Goal: Task Accomplishment & Management: Use online tool/utility

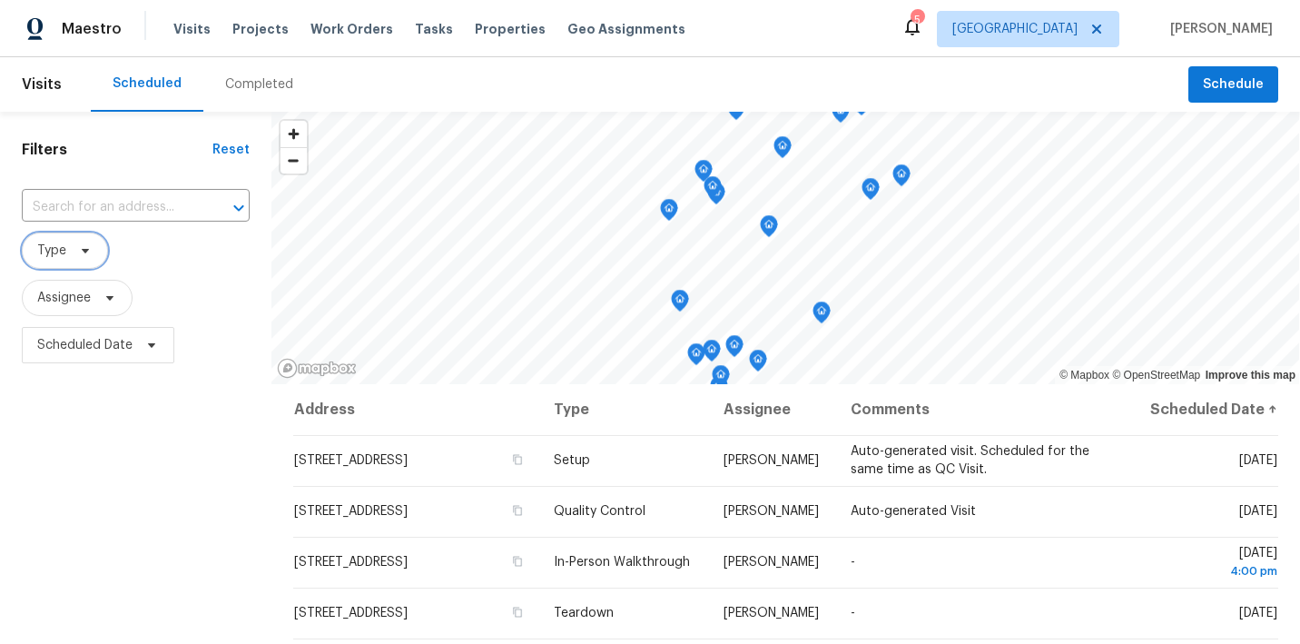
click at [91, 244] on icon at bounding box center [85, 250] width 15 height 15
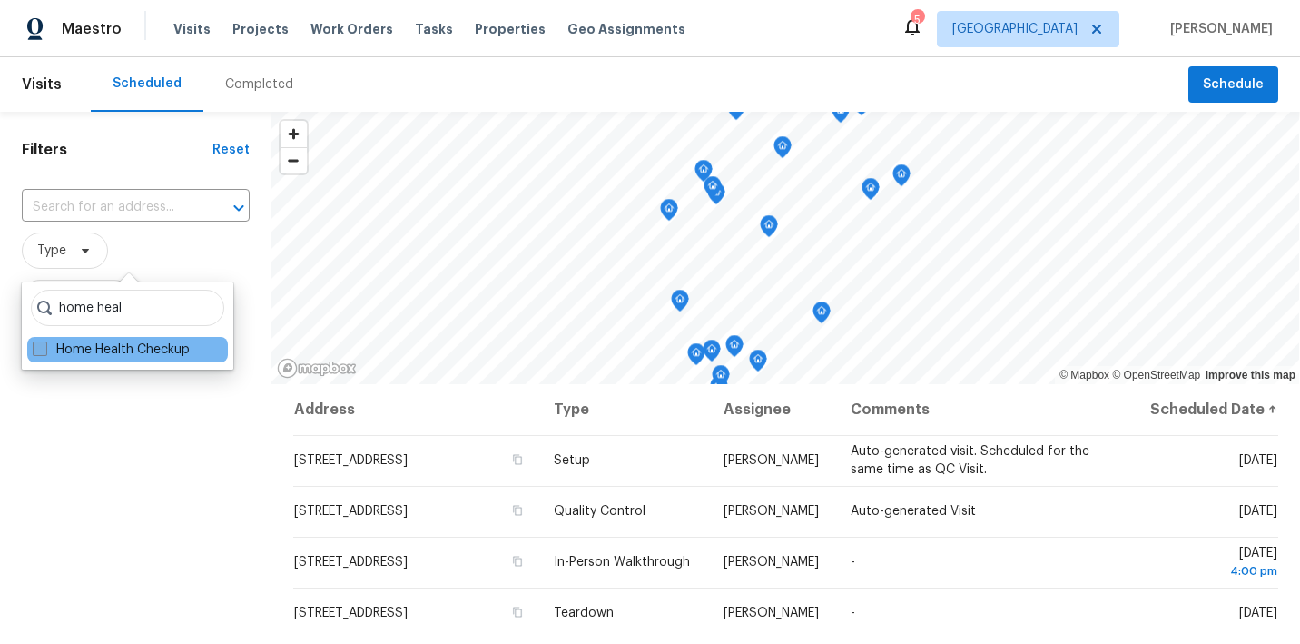
type input "home heal"
click at [44, 350] on span at bounding box center [40, 348] width 15 height 15
click at [44, 350] on input "Home Health Checkup" at bounding box center [39, 346] width 12 height 12
checkbox input "true"
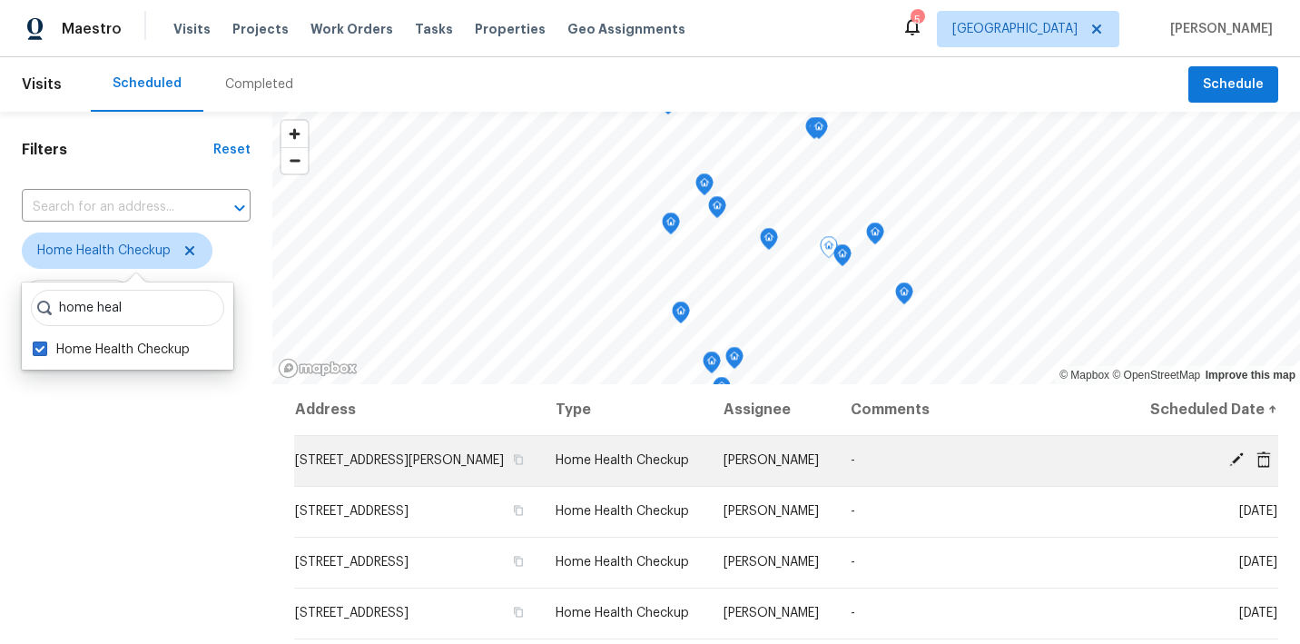
click at [1272, 467] on icon at bounding box center [1263, 459] width 16 height 16
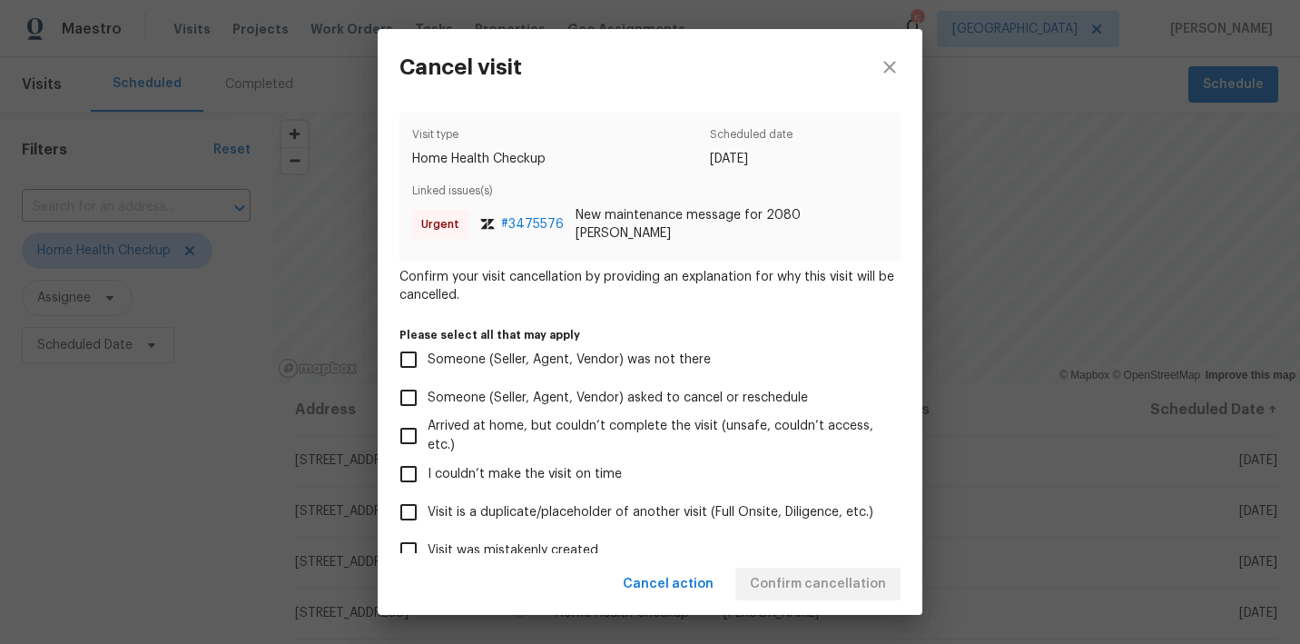
click at [511, 543] on span "Visit was mistakenly created" at bounding box center [513, 550] width 171 height 19
click at [428, 543] on input "Visit was mistakenly created" at bounding box center [408, 550] width 38 height 38
checkbox input "true"
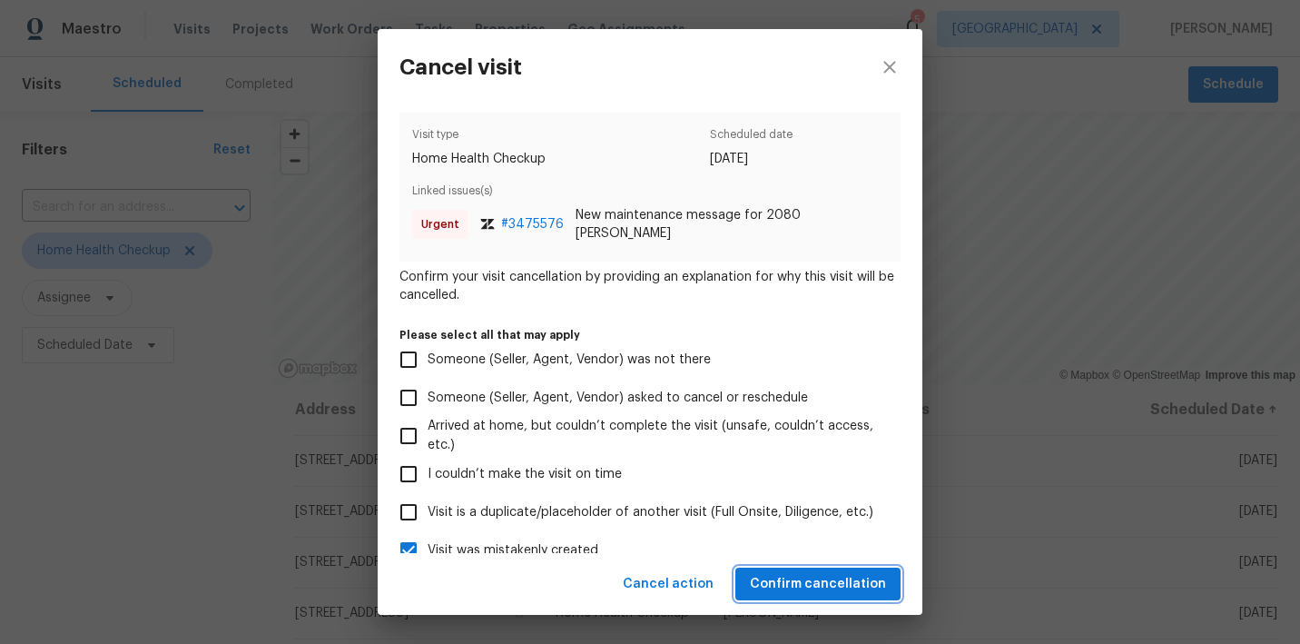
click at [778, 583] on span "Confirm cancellation" at bounding box center [818, 584] width 136 height 23
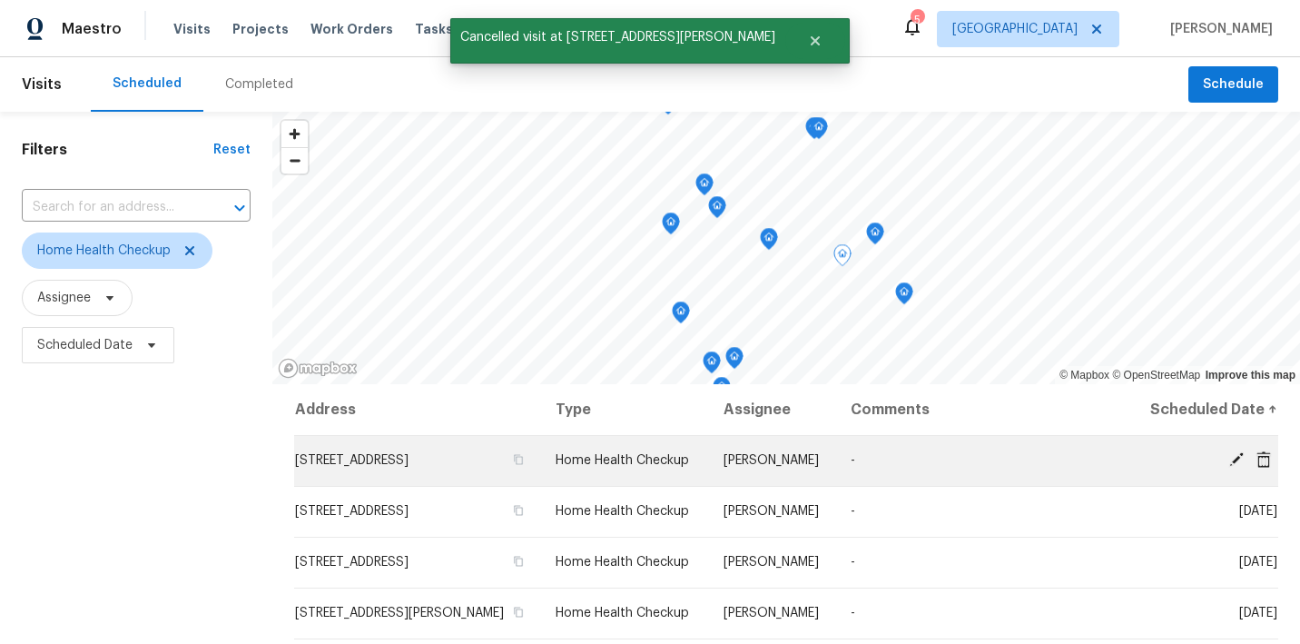
click at [1264, 467] on icon at bounding box center [1263, 458] width 15 height 16
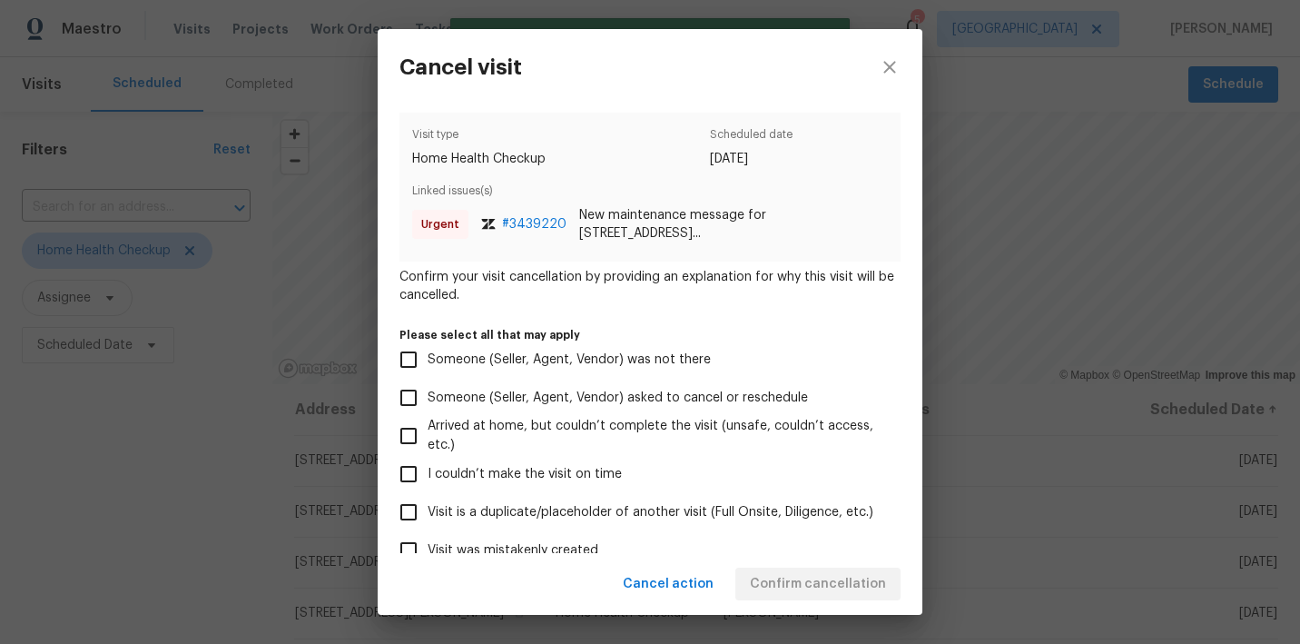
click at [524, 546] on span "Visit was mistakenly created" at bounding box center [513, 550] width 171 height 19
click at [428, 546] on input "Visit was mistakenly created" at bounding box center [408, 550] width 38 height 38
checkbox input "true"
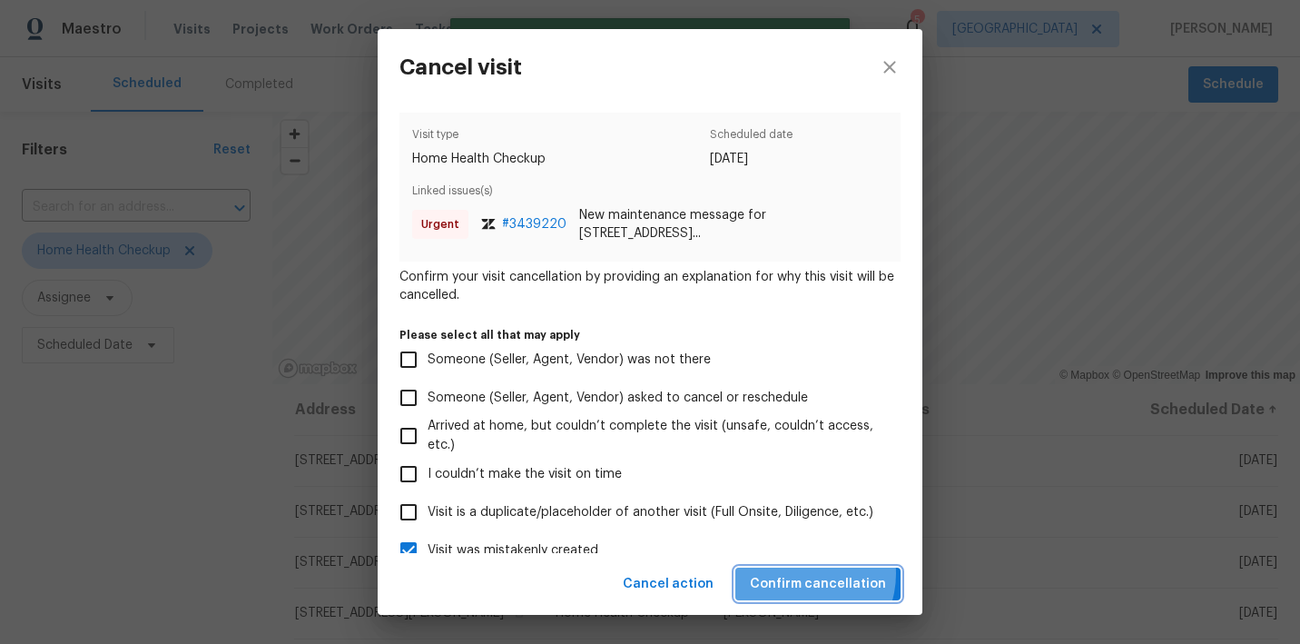
click at [809, 574] on span "Confirm cancellation" at bounding box center [818, 584] width 136 height 23
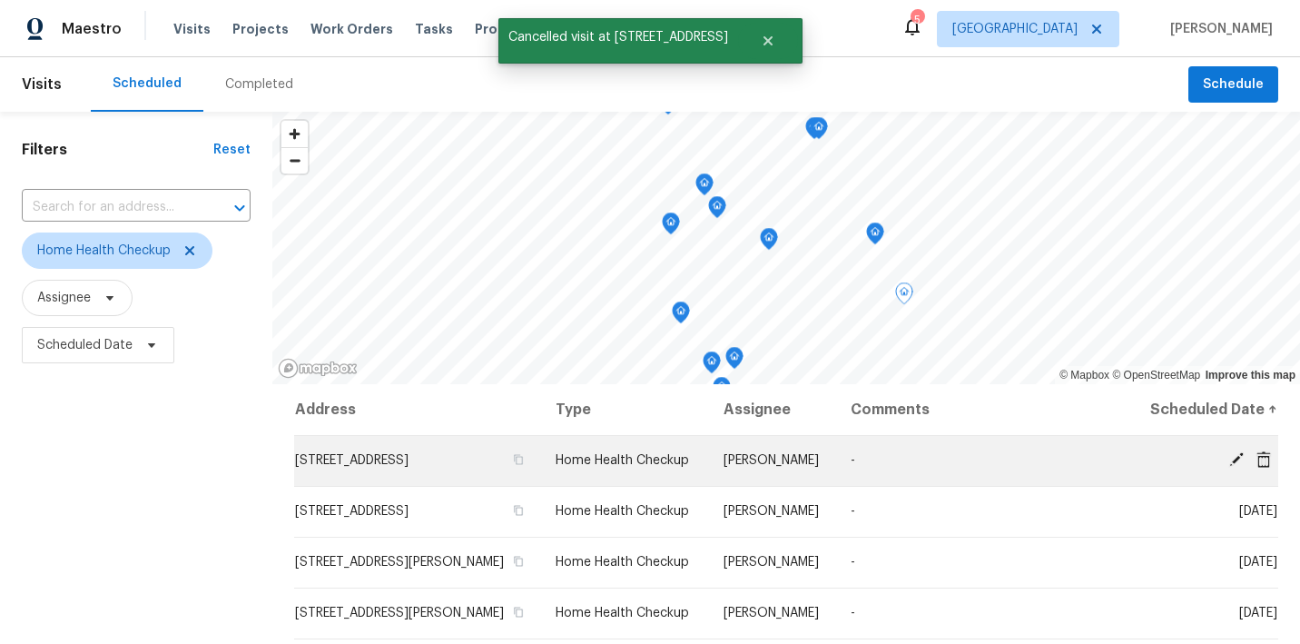
click at [1265, 467] on icon at bounding box center [1263, 458] width 15 height 16
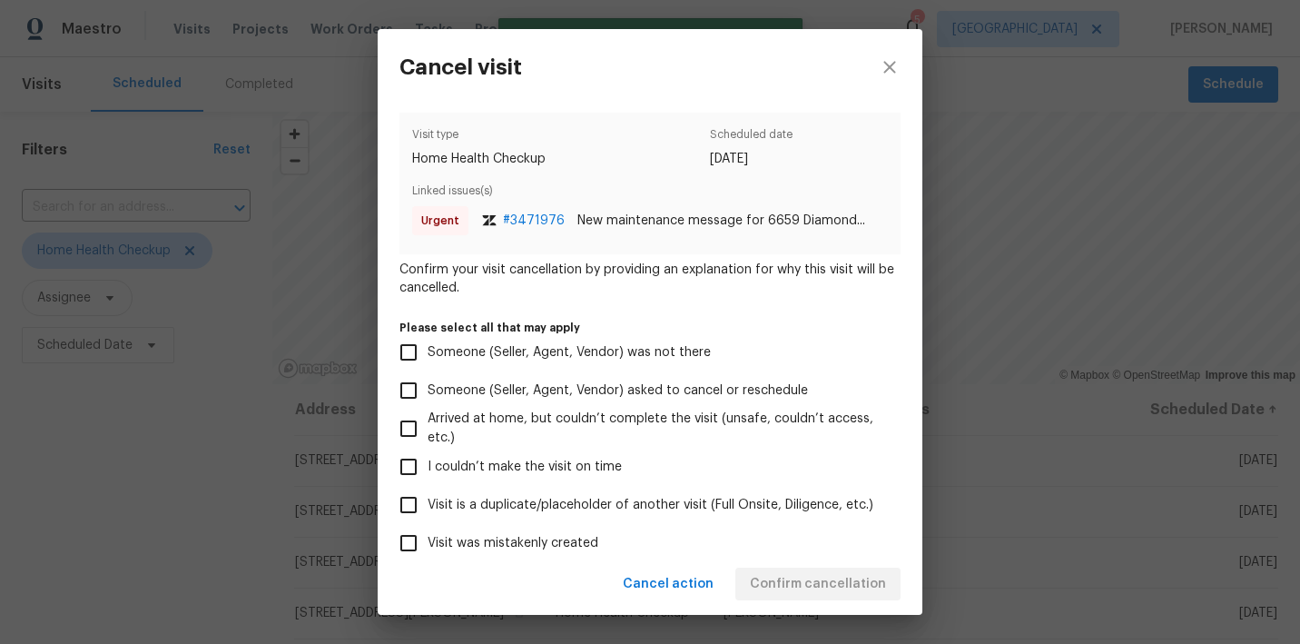
click at [502, 548] on span "Visit was mistakenly created" at bounding box center [513, 543] width 171 height 19
click at [428, 548] on input "Visit was mistakenly created" at bounding box center [408, 543] width 38 height 38
click at [502, 548] on span "Visit was mistakenly created" at bounding box center [513, 543] width 171 height 19
click at [428, 548] on input "Visit was mistakenly created" at bounding box center [408, 543] width 38 height 38
click at [502, 548] on span "Visit was mistakenly created" at bounding box center [513, 543] width 171 height 19
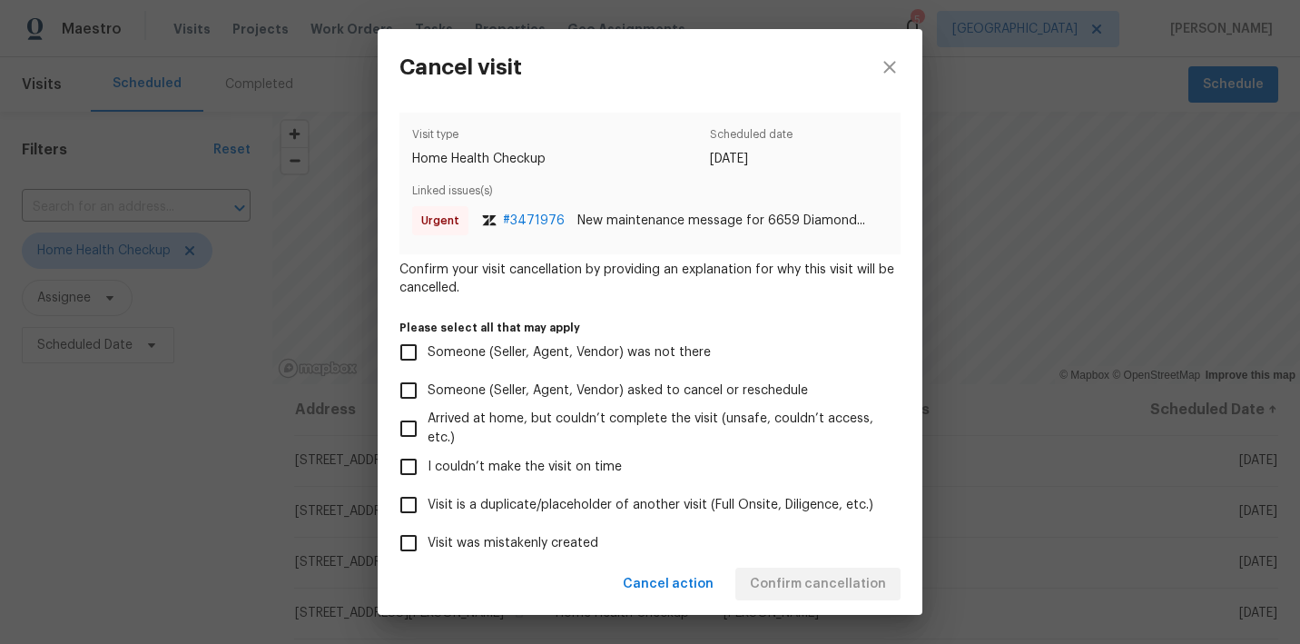
click at [428, 548] on input "Visit was mistakenly created" at bounding box center [408, 543] width 38 height 38
checkbox input "true"
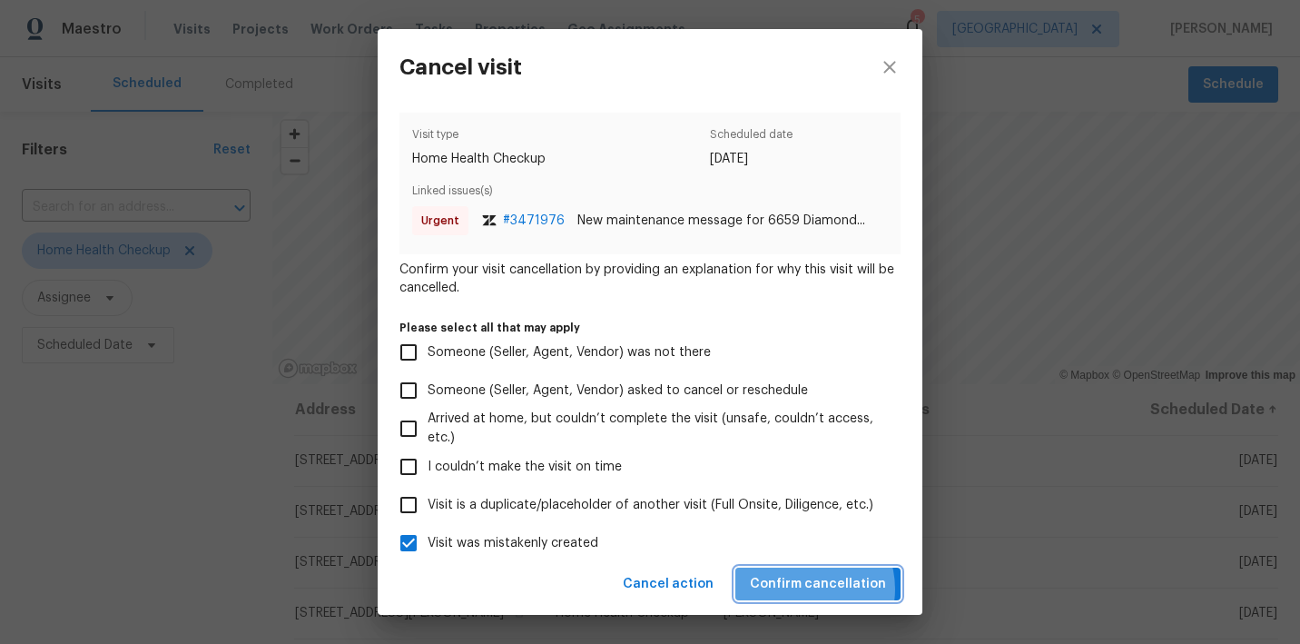
click at [808, 589] on span "Confirm cancellation" at bounding box center [818, 584] width 136 height 23
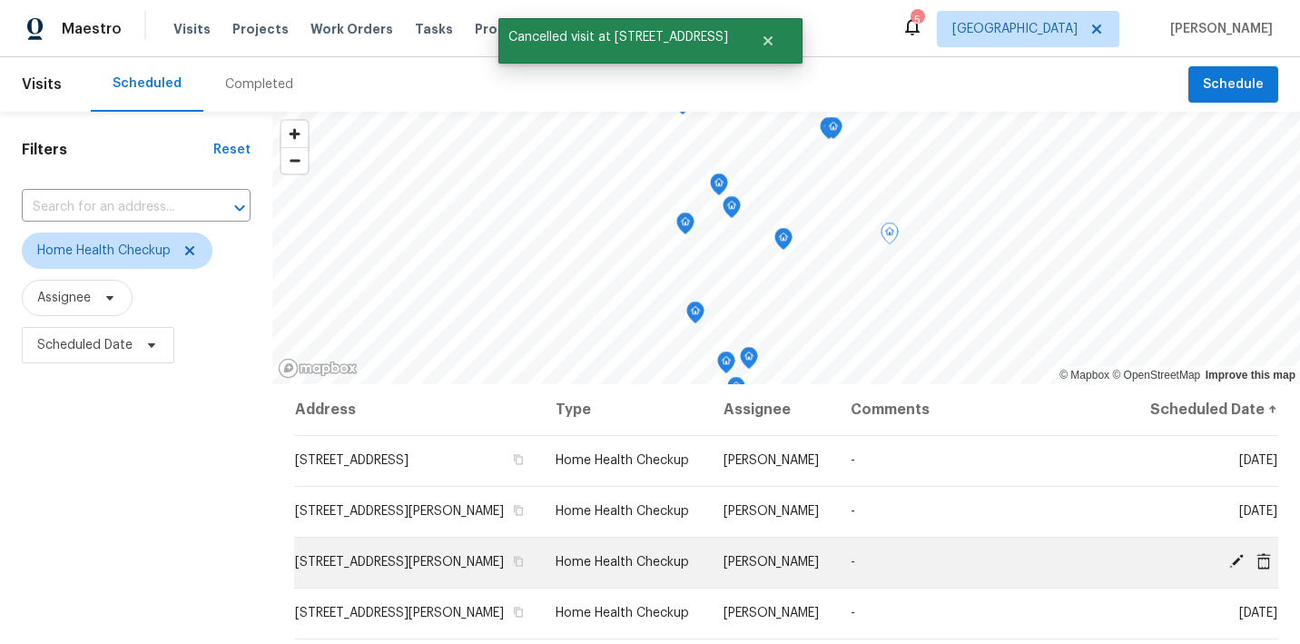
click at [1266, 569] on icon at bounding box center [1263, 561] width 16 height 16
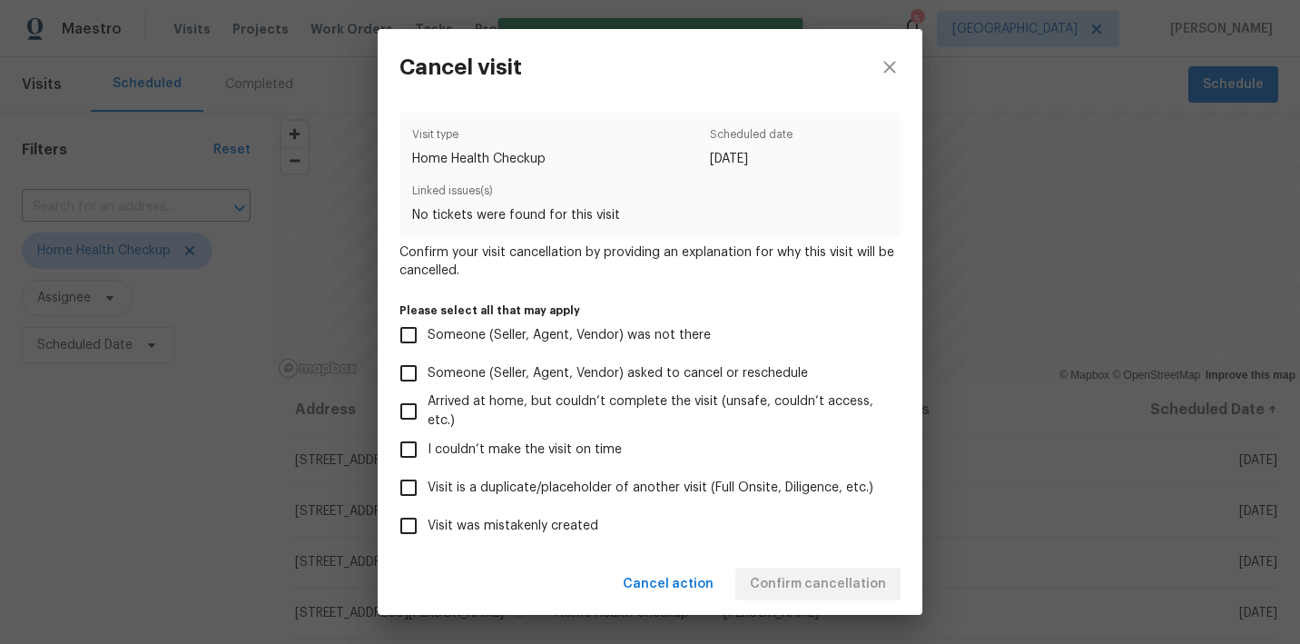
click at [548, 528] on span "Visit was mistakenly created" at bounding box center [513, 525] width 171 height 19
click at [428, 528] on input "Visit was mistakenly created" at bounding box center [408, 525] width 38 height 38
checkbox input "true"
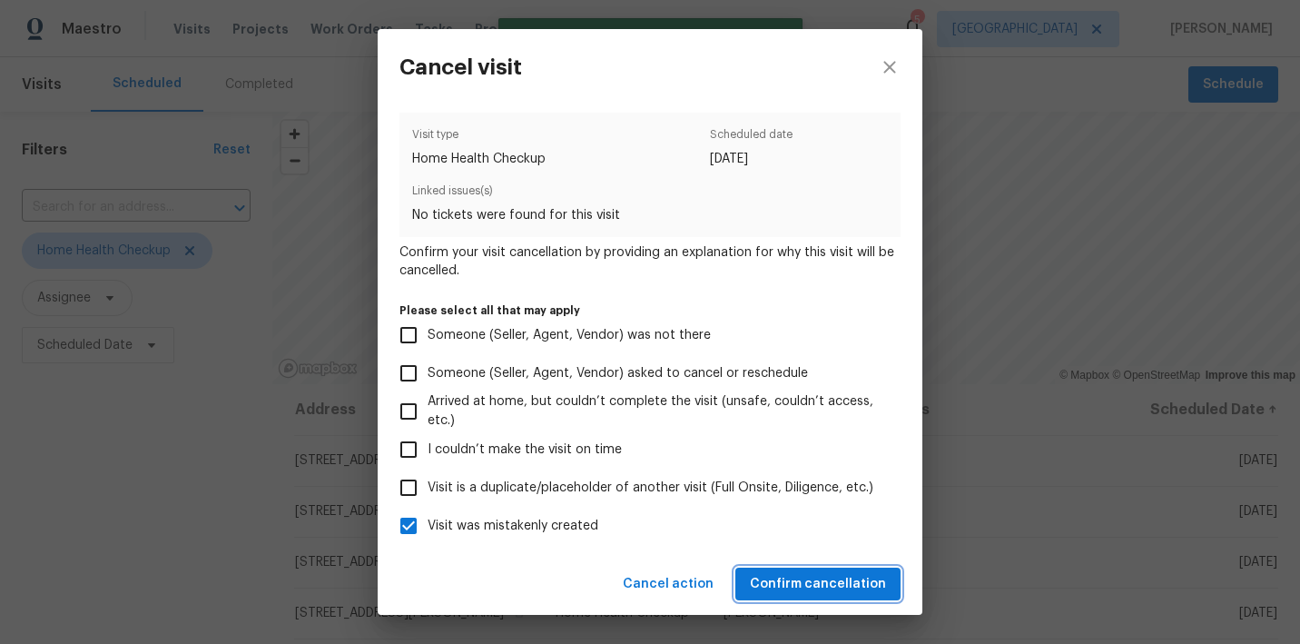
click at [787, 571] on button "Confirm cancellation" at bounding box center [817, 584] width 165 height 34
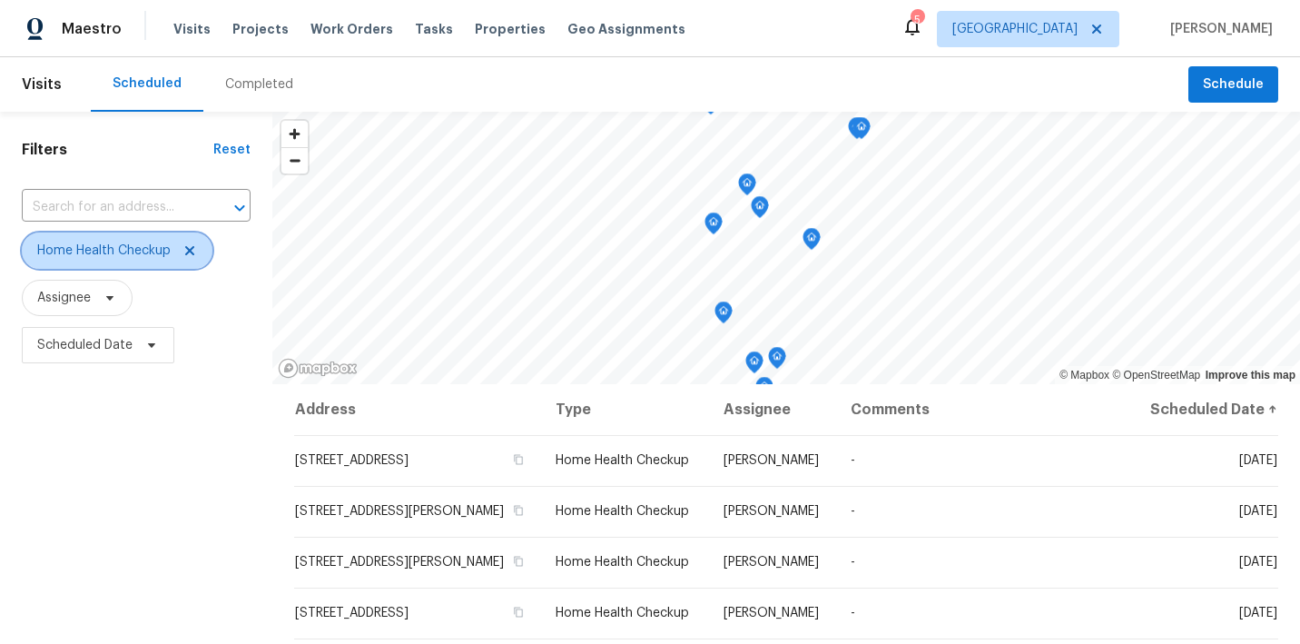
click at [192, 245] on icon at bounding box center [189, 250] width 15 height 15
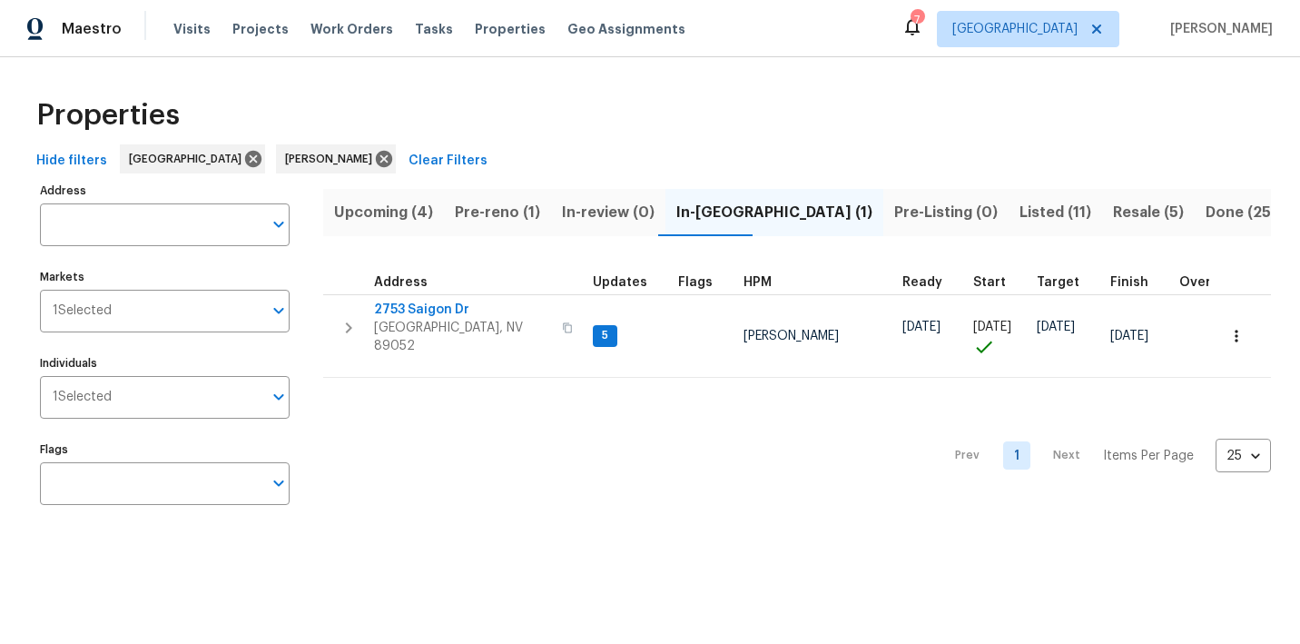
click at [1019, 213] on span "Listed (11)" at bounding box center [1055, 212] width 72 height 25
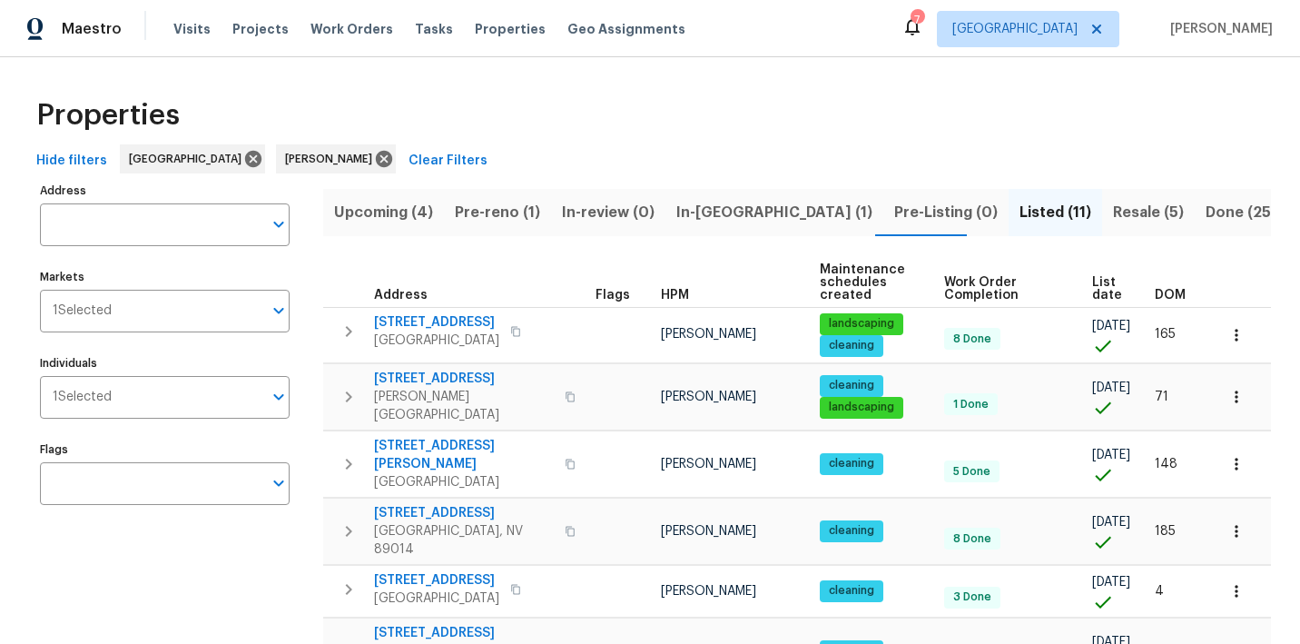
click at [422, 217] on span "Upcoming (4)" at bounding box center [383, 212] width 99 height 25
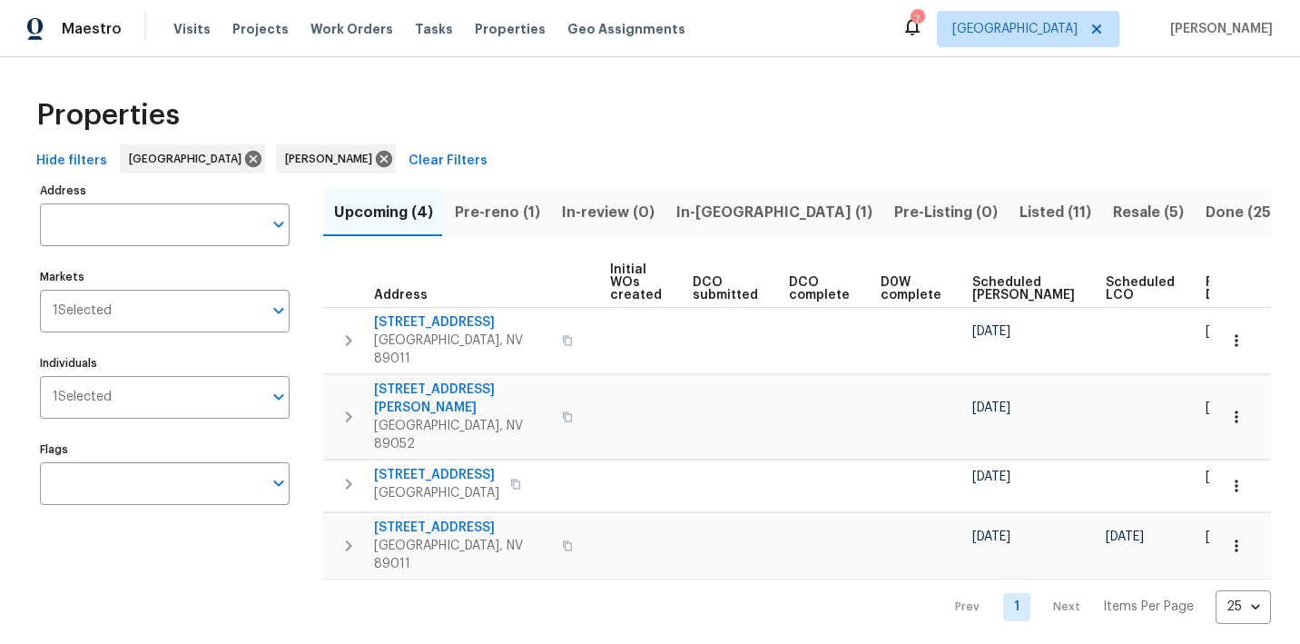
scroll to position [0, 206]
click at [1206, 284] on span "Ready Date" at bounding box center [1226, 288] width 40 height 25
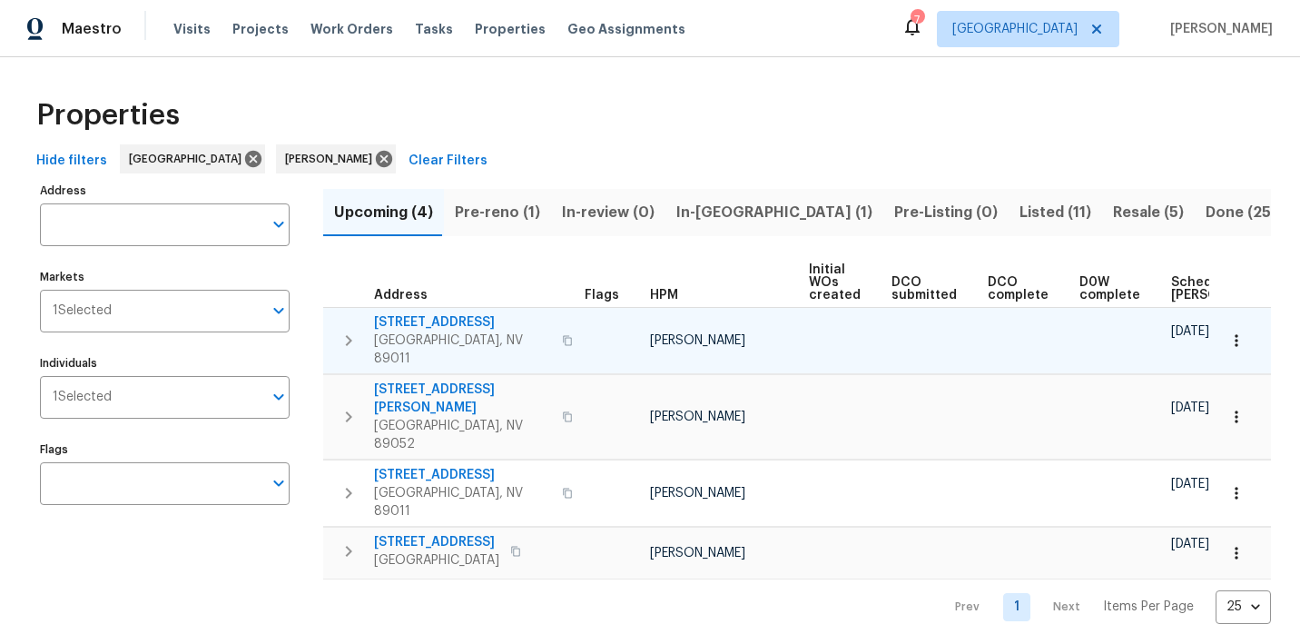
scroll to position [0, 6]
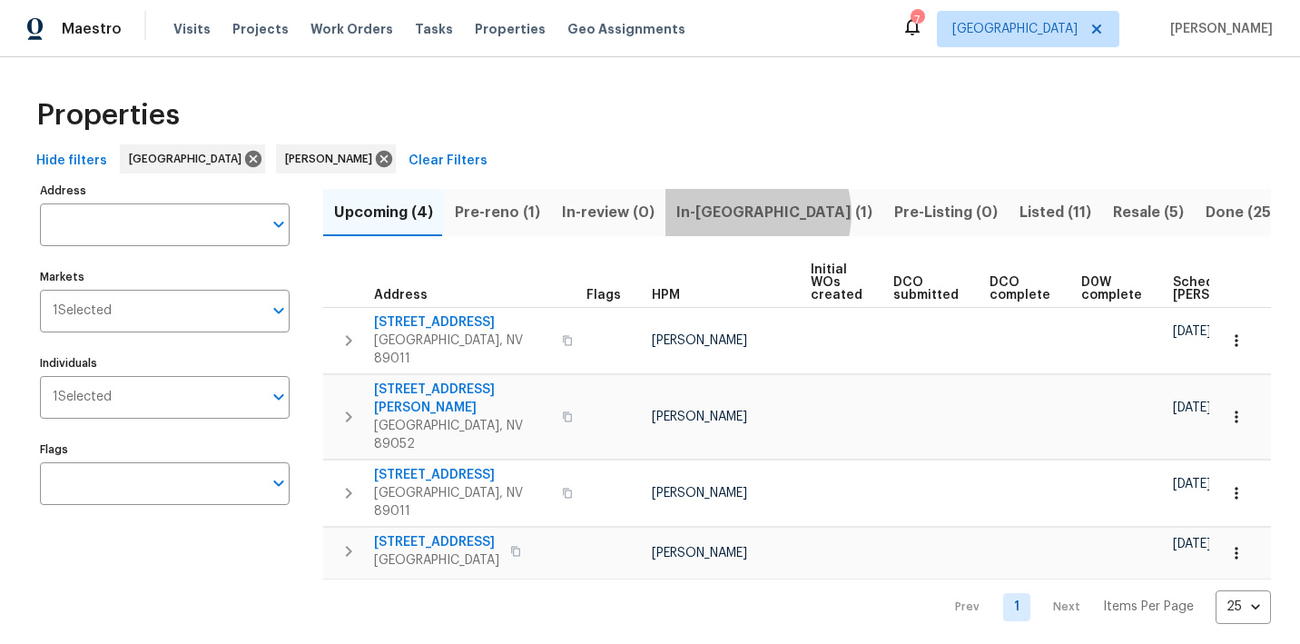
click at [749, 213] on button "In-reno (1)" at bounding box center [774, 212] width 218 height 47
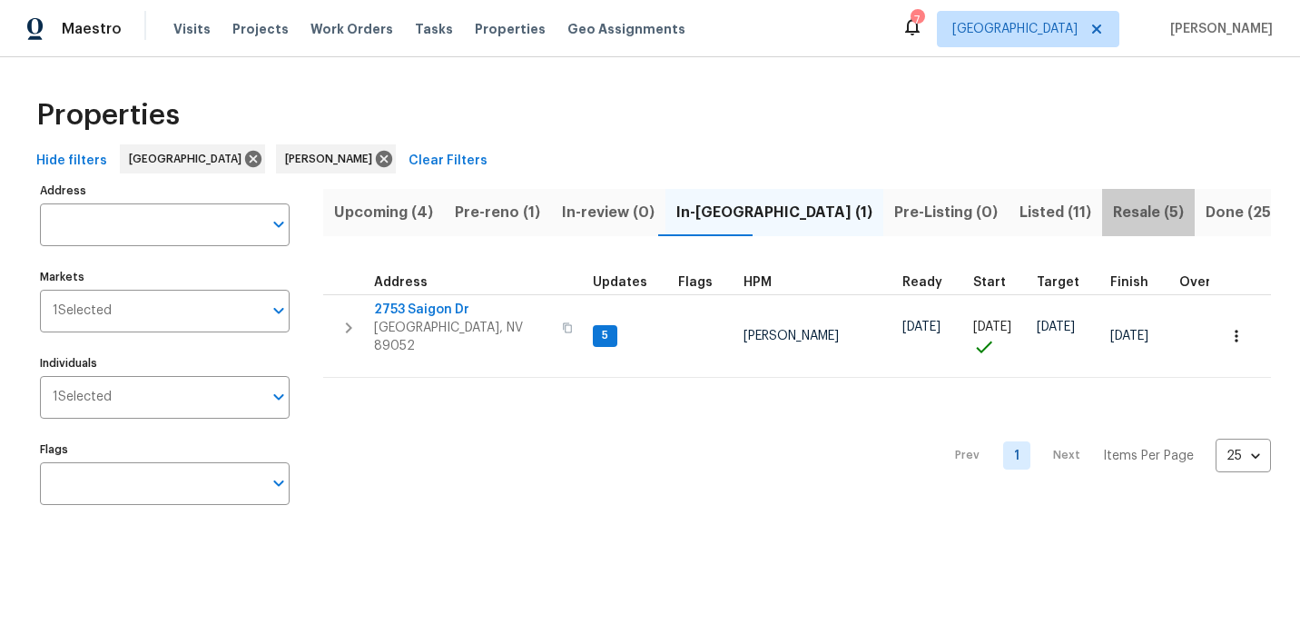
click at [1113, 208] on span "Resale (5)" at bounding box center [1148, 212] width 71 height 25
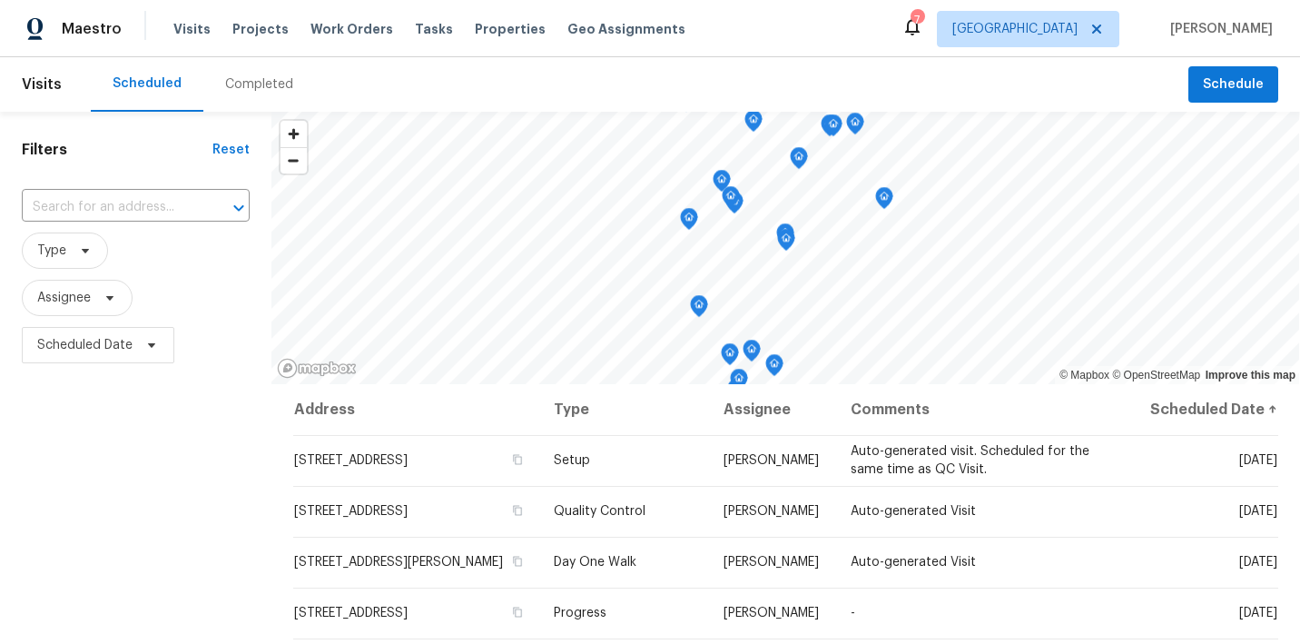
click at [255, 80] on div "Completed" at bounding box center [259, 84] width 68 height 18
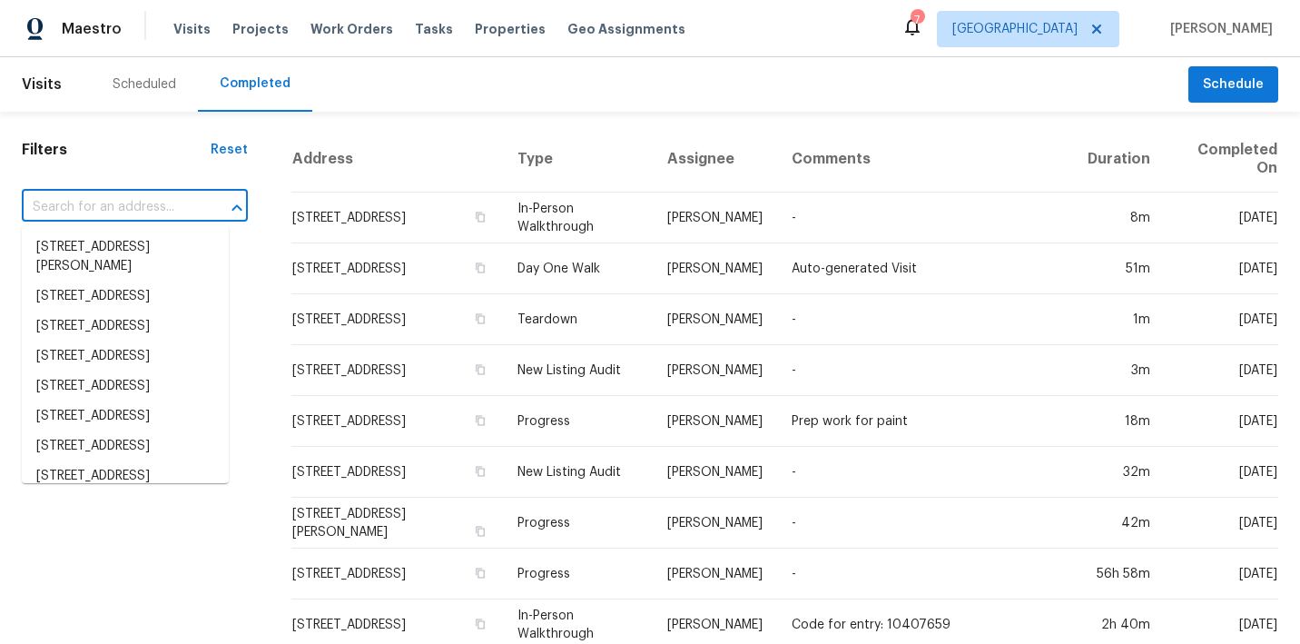
click at [112, 202] on input "text" at bounding box center [109, 207] width 175 height 28
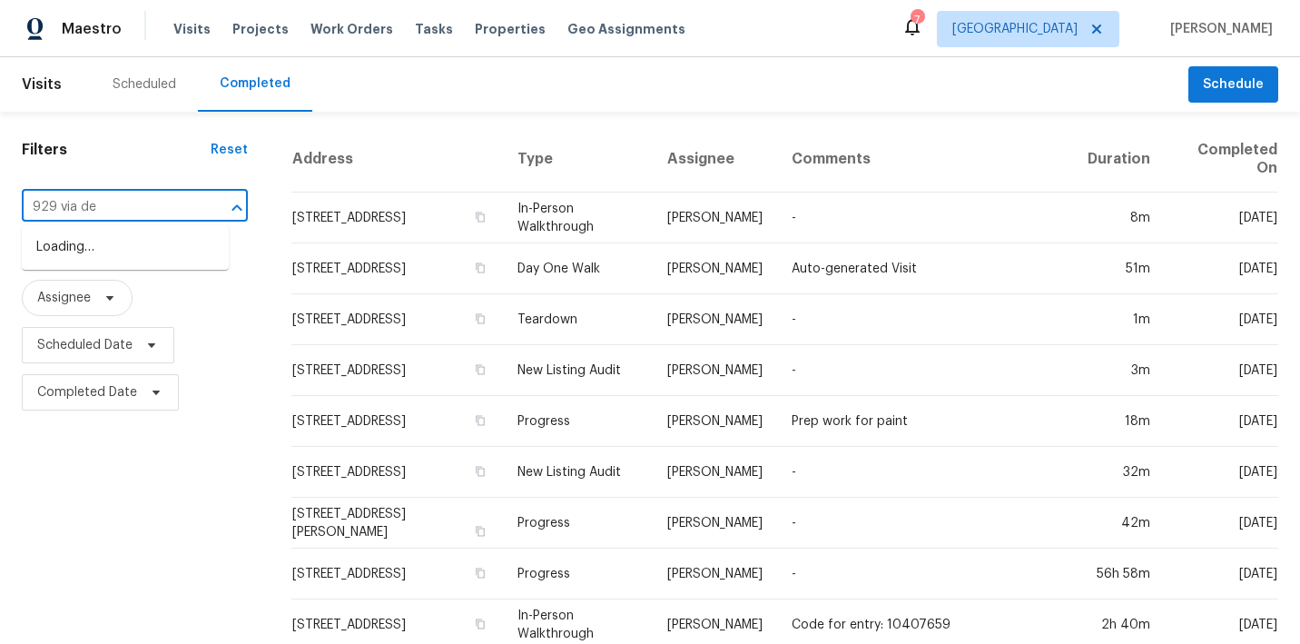
type input "929 via del"
click at [104, 251] on li "929 Via Del Tramonto St, Henderson, NV 89011" at bounding box center [125, 256] width 207 height 49
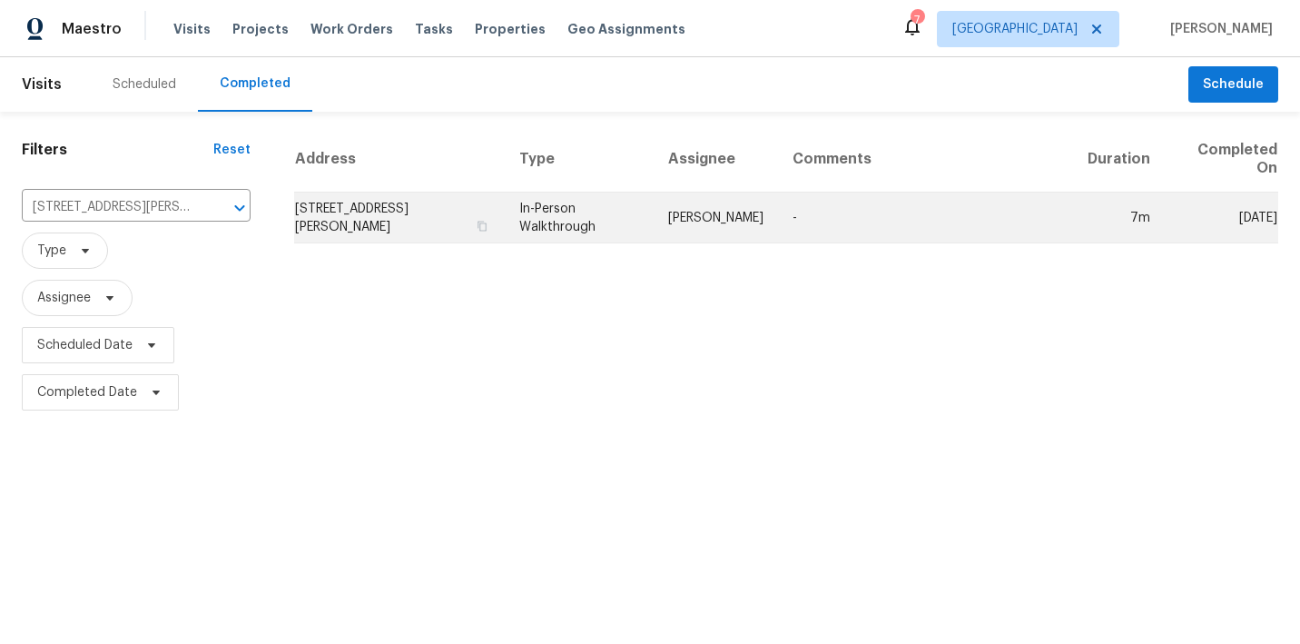
click at [503, 221] on td "929 Via Del Tramonto St, Henderson, NV 89011" at bounding box center [399, 217] width 211 height 51
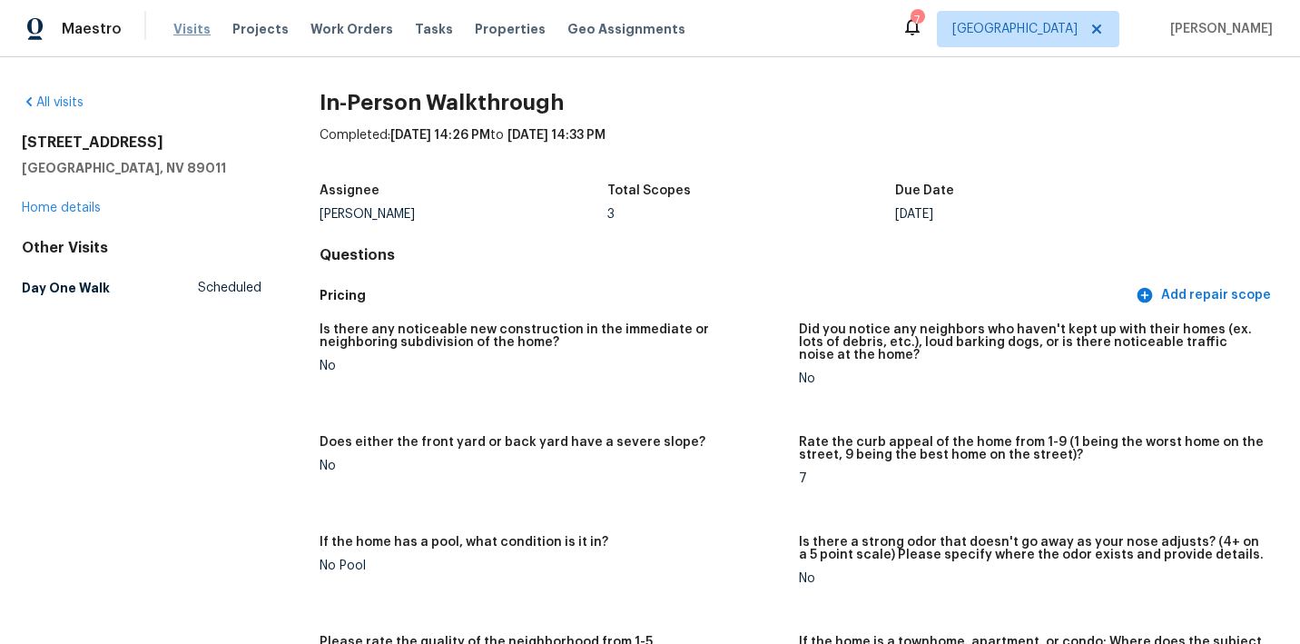
click at [181, 32] on span "Visits" at bounding box center [191, 29] width 37 height 18
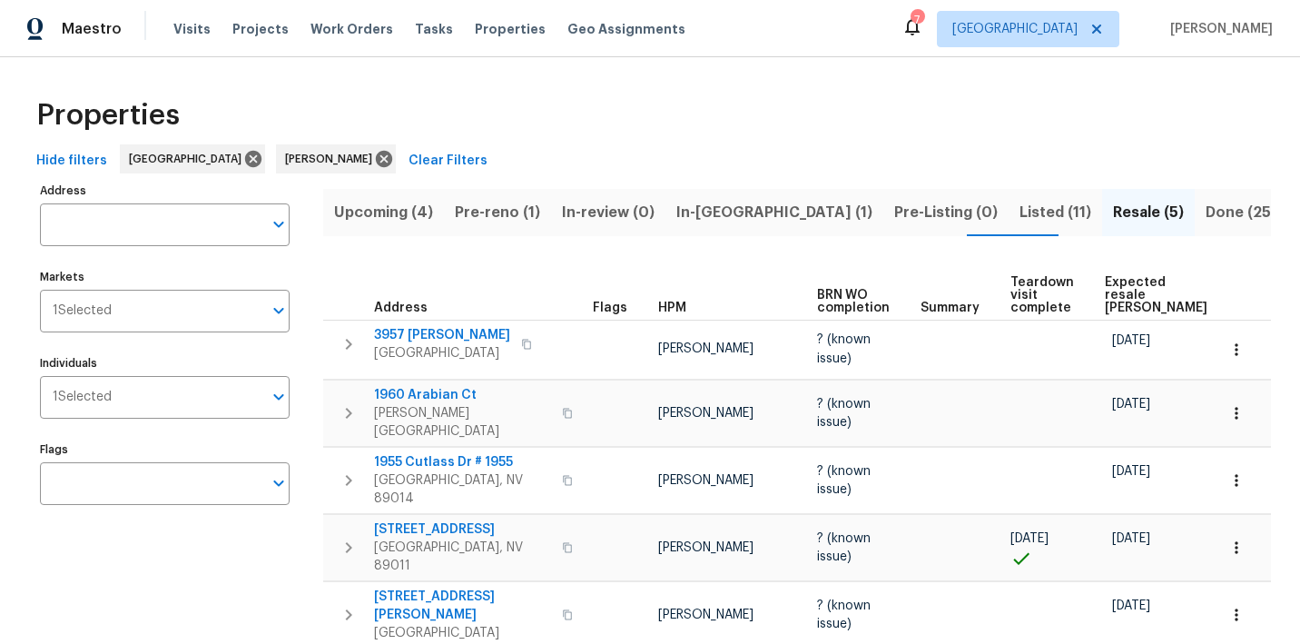
click at [728, 209] on span "In-[GEOGRAPHIC_DATA] (1)" at bounding box center [774, 212] width 196 height 25
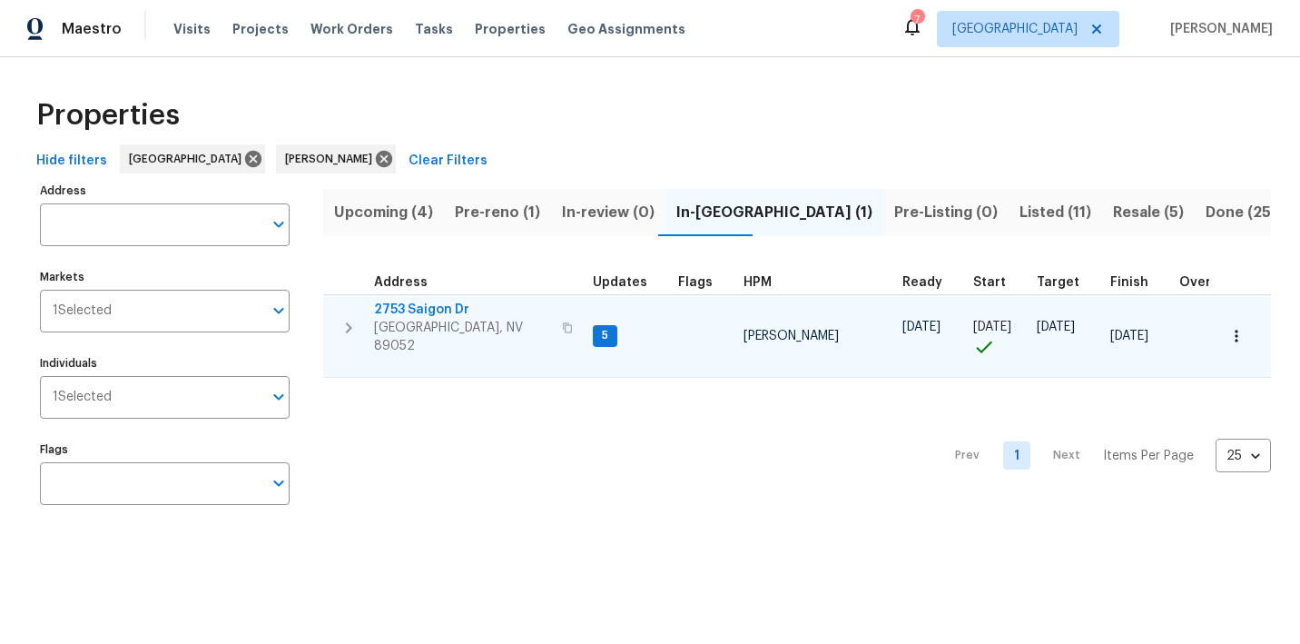
click at [394, 308] on span "2753 Saigon Dr" at bounding box center [462, 309] width 177 height 18
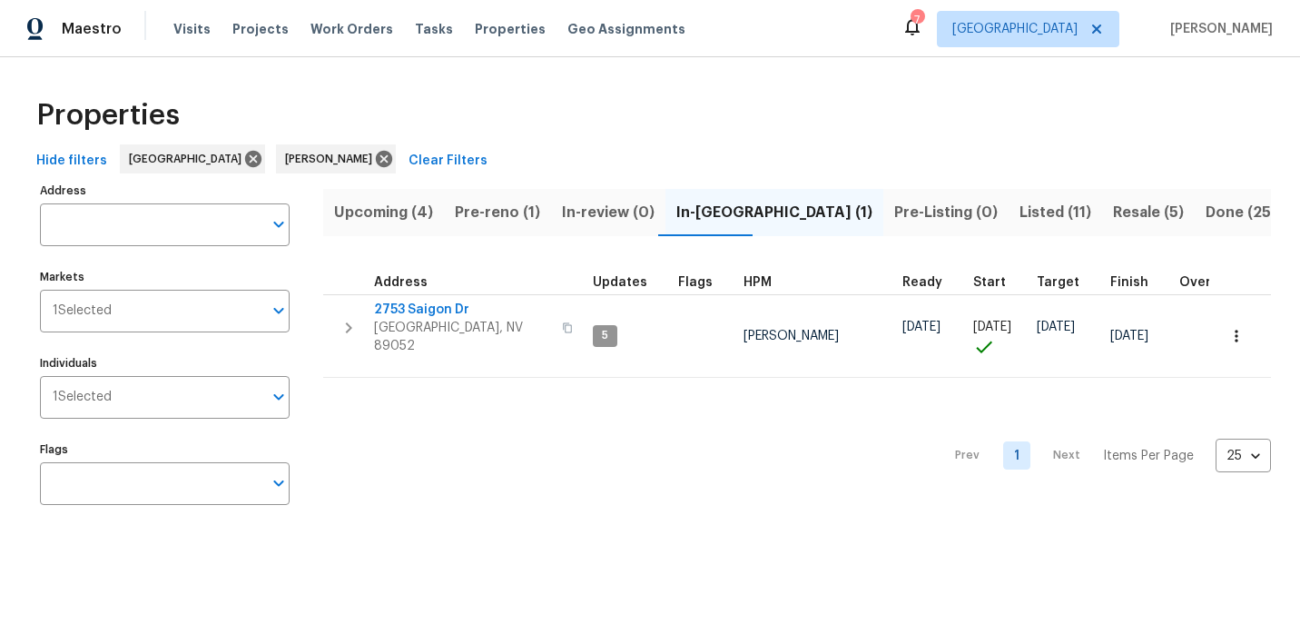
click at [494, 210] on span "Pre-reno (1)" at bounding box center [497, 212] width 85 height 25
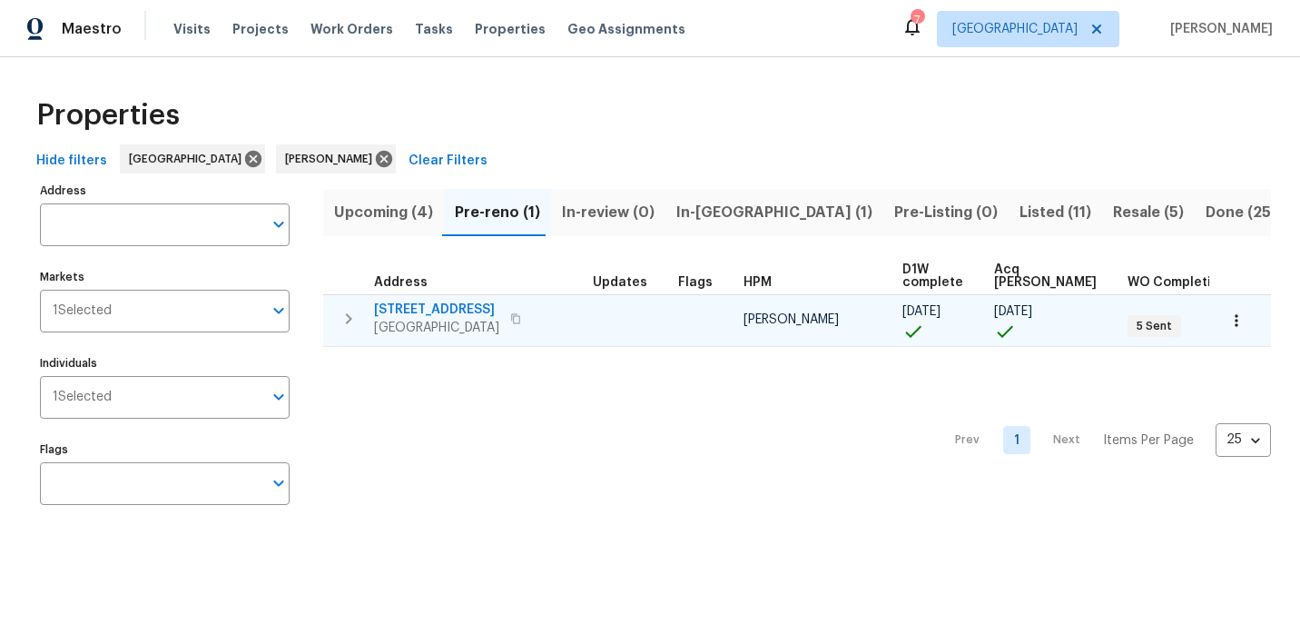
click at [336, 323] on button "button" at bounding box center [348, 318] width 36 height 36
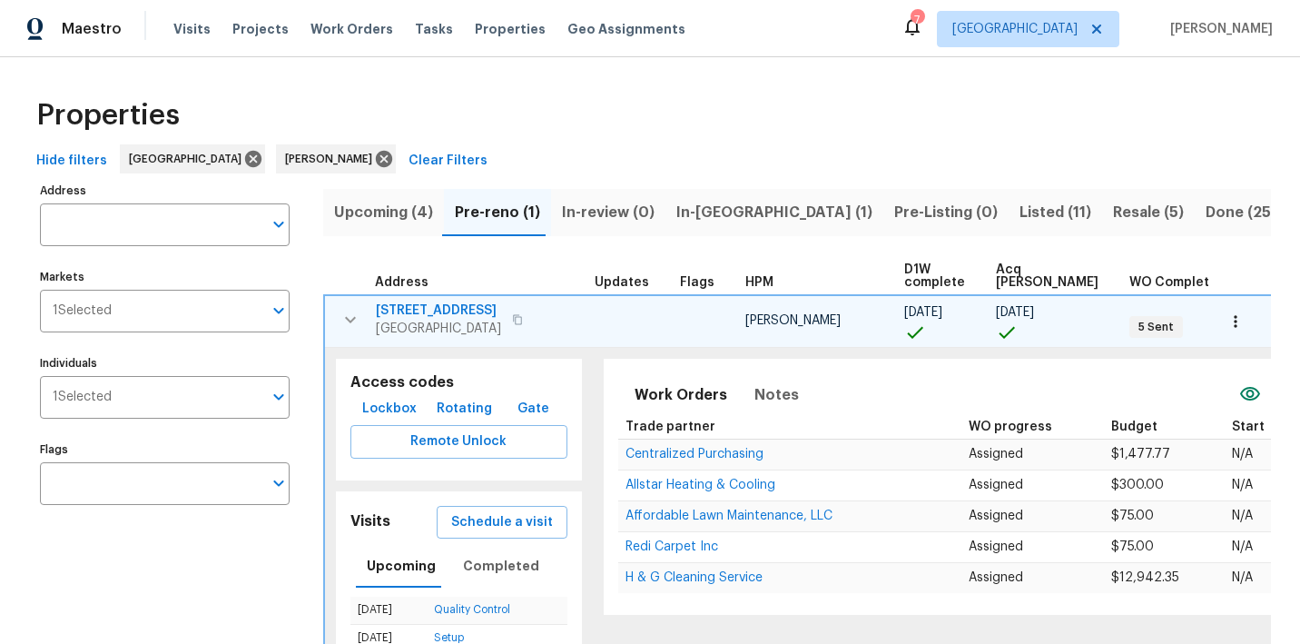
click at [469, 308] on span "[STREET_ADDRESS]" at bounding box center [438, 310] width 125 height 18
click at [356, 322] on icon "button" at bounding box center [350, 320] width 22 height 22
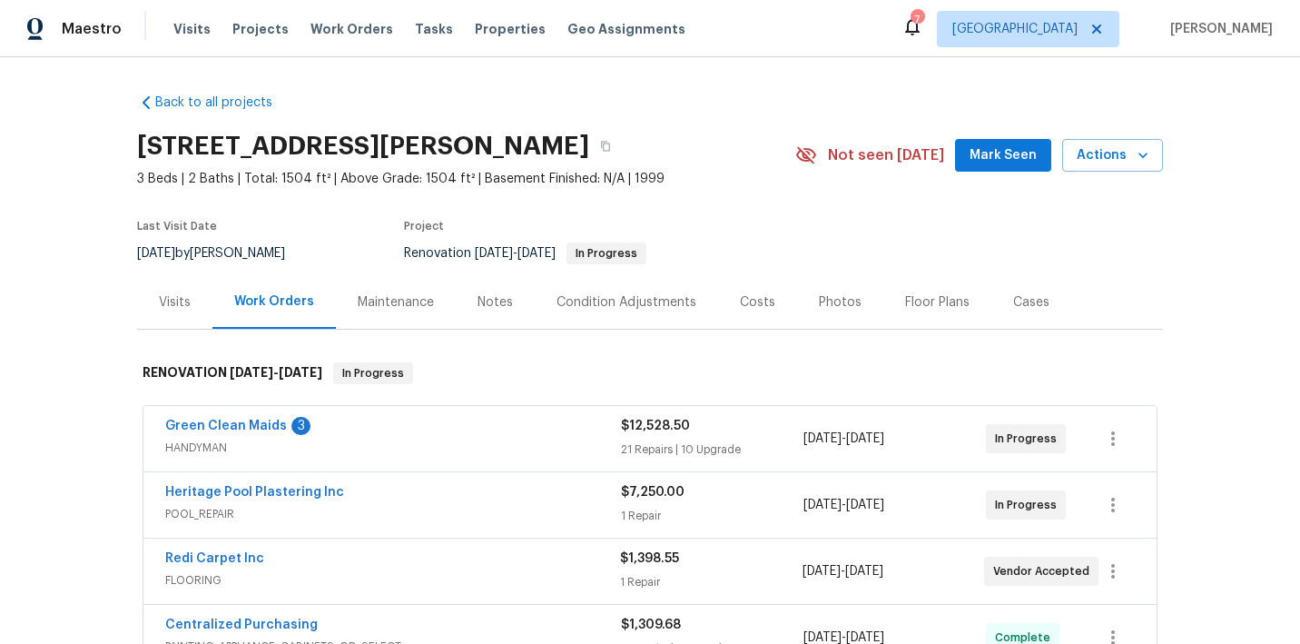
click at [469, 331] on div "Back to all projects 2753 Saigon Dr, Henderson, NV 89052 3 Beds | 2 Baths | Tot…" at bounding box center [650, 462] width 1026 height 766
click at [989, 162] on span "Mark Seen" at bounding box center [1002, 155] width 67 height 23
click at [483, 308] on div "Notes" at bounding box center [494, 302] width 35 height 18
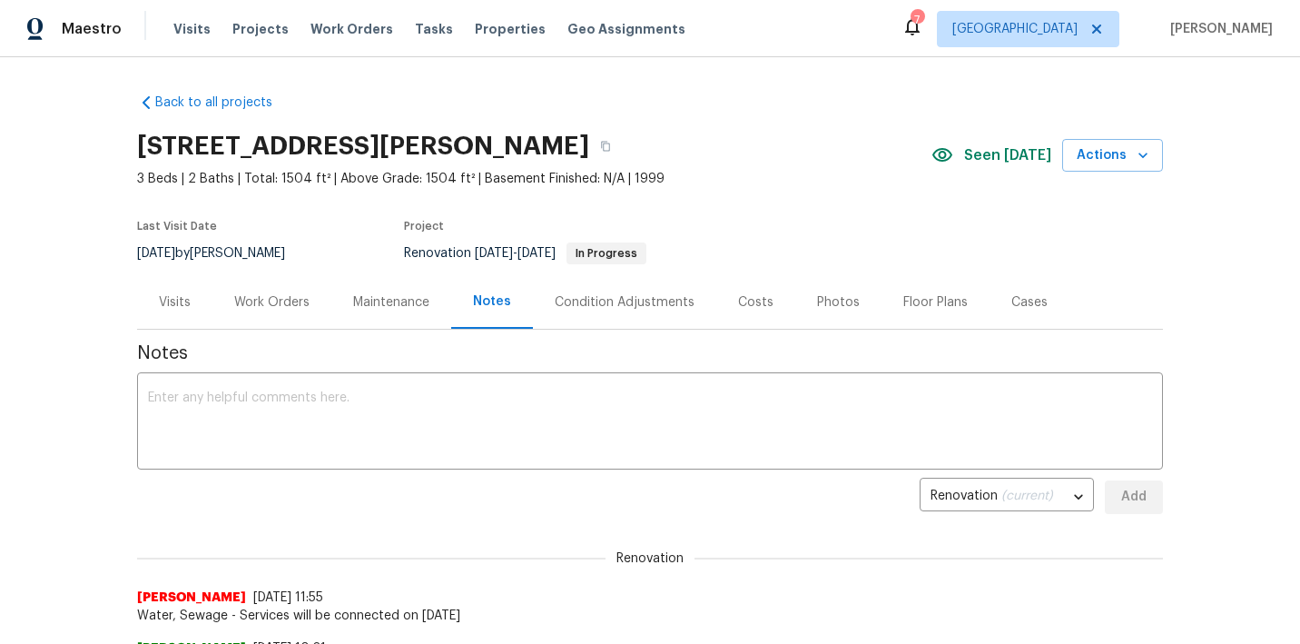
click at [244, 299] on div "Work Orders" at bounding box center [271, 302] width 75 height 18
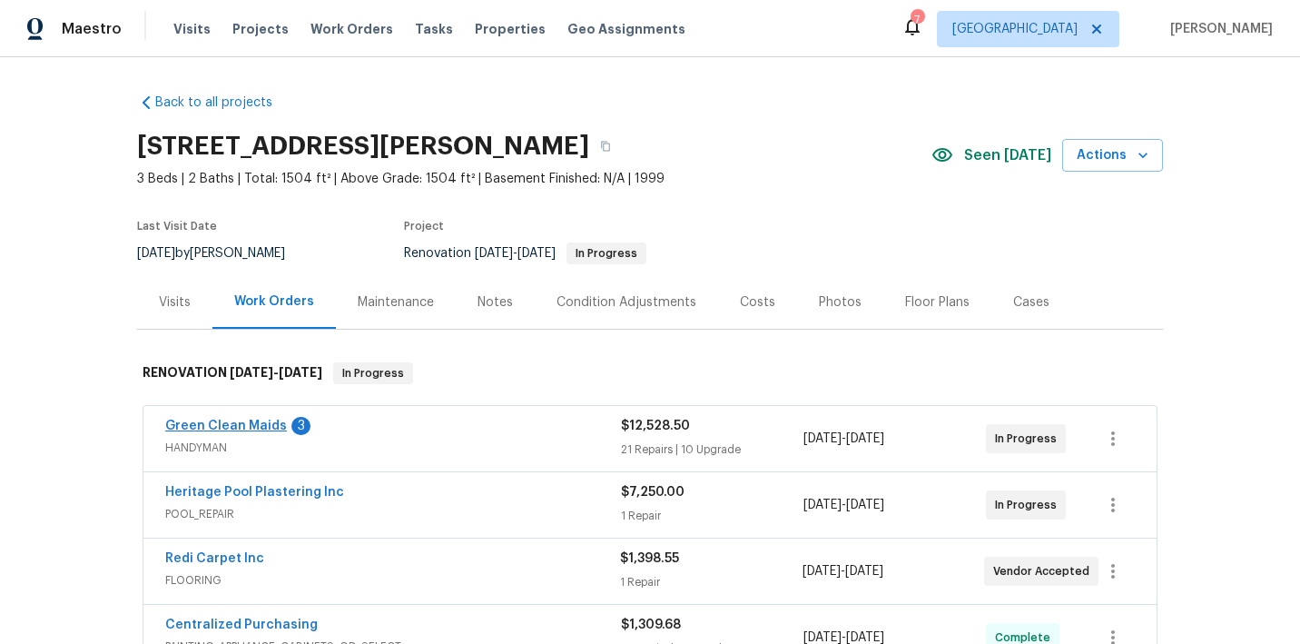
click at [242, 428] on link "Green Clean Maids" at bounding box center [226, 425] width 122 height 13
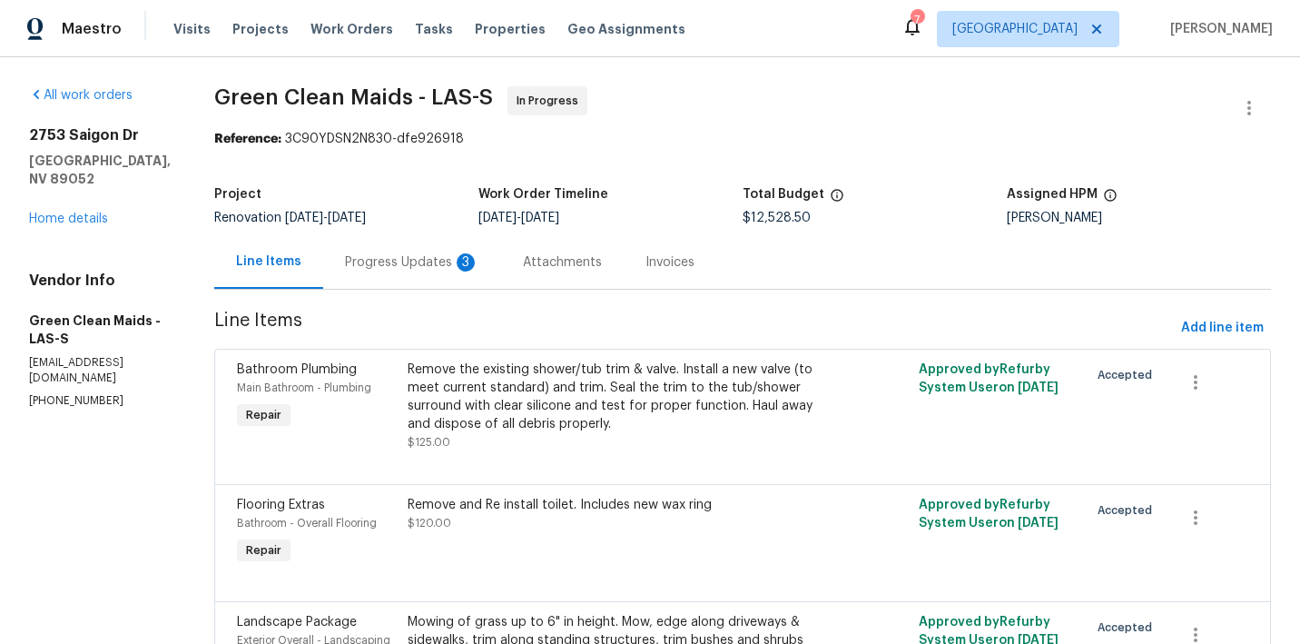
click at [552, 260] on div "Attachments" at bounding box center [562, 262] width 79 height 18
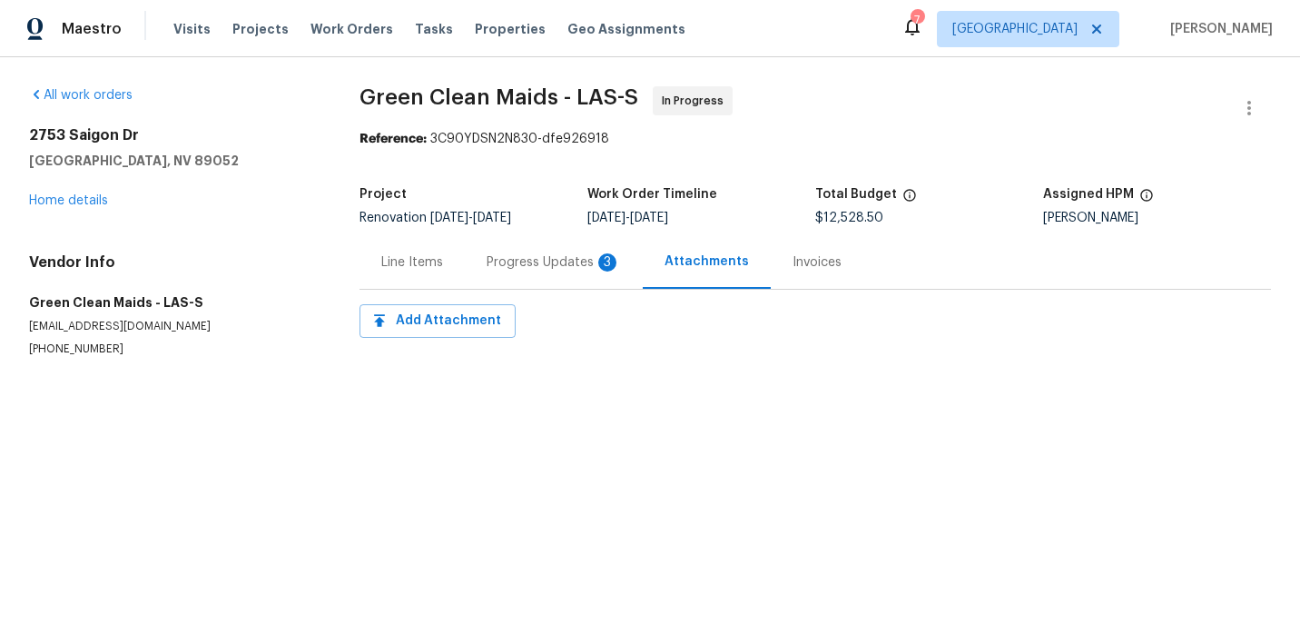
click at [494, 260] on div "Progress Updates 3" at bounding box center [554, 262] width 134 height 18
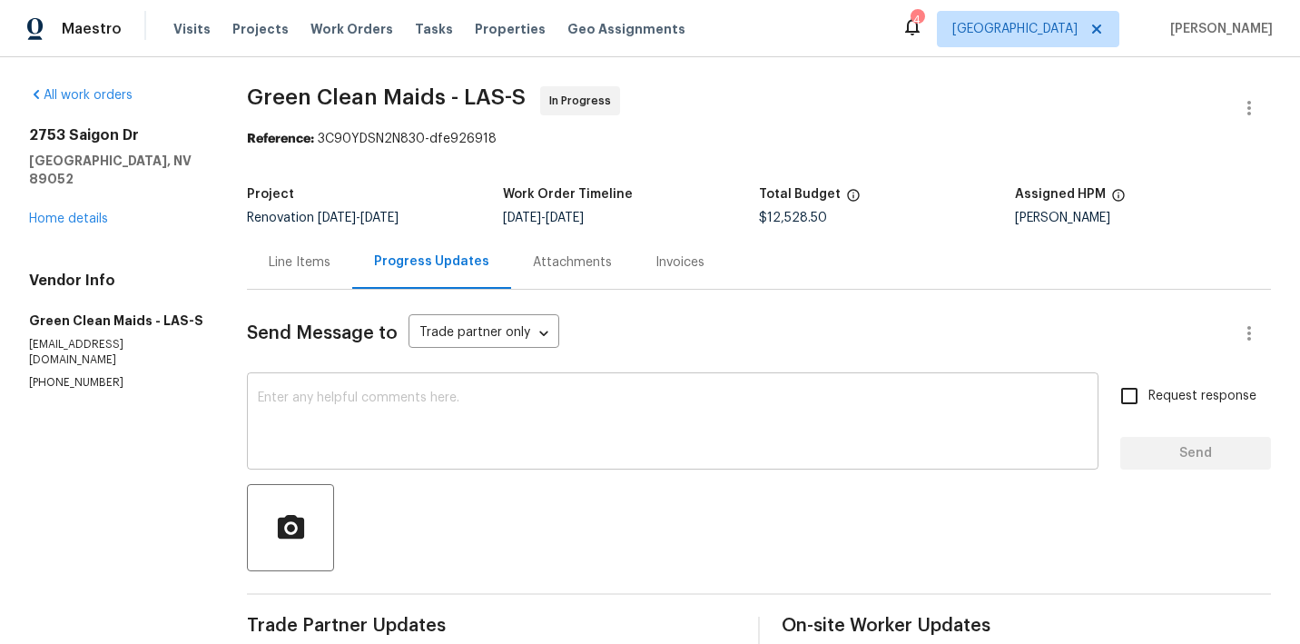
click at [486, 414] on textarea at bounding box center [673, 423] width 830 height 64
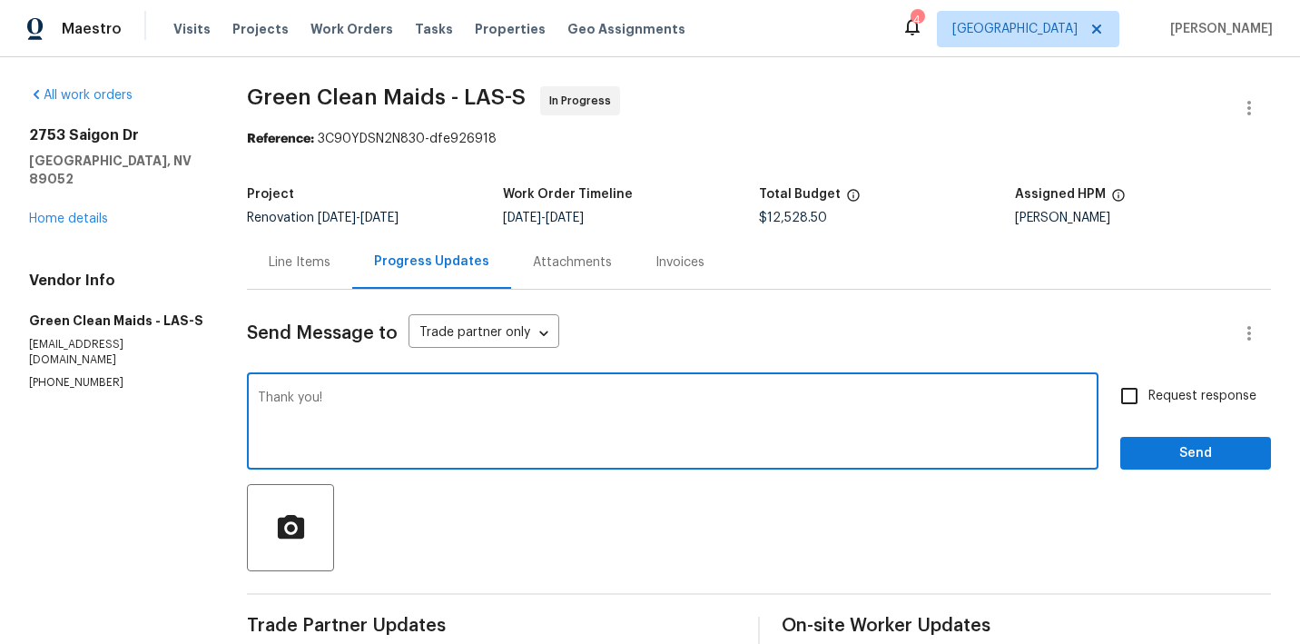
type textarea "Thank you!"
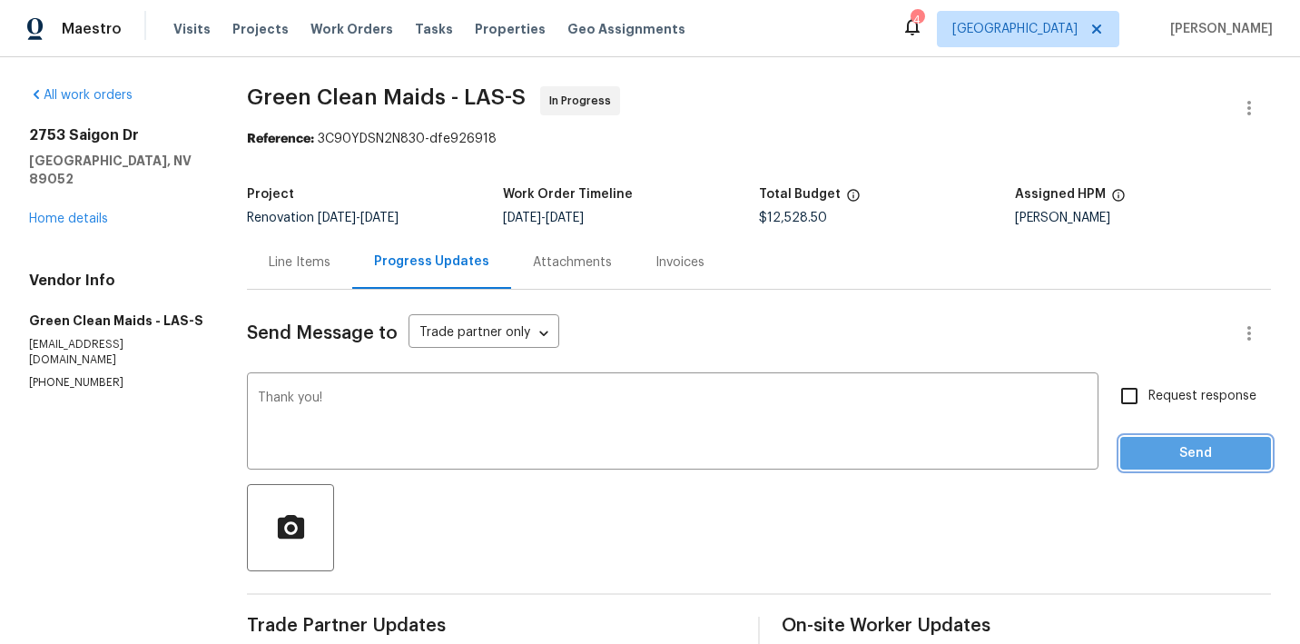
click at [1171, 455] on span "Send" at bounding box center [1196, 453] width 122 height 23
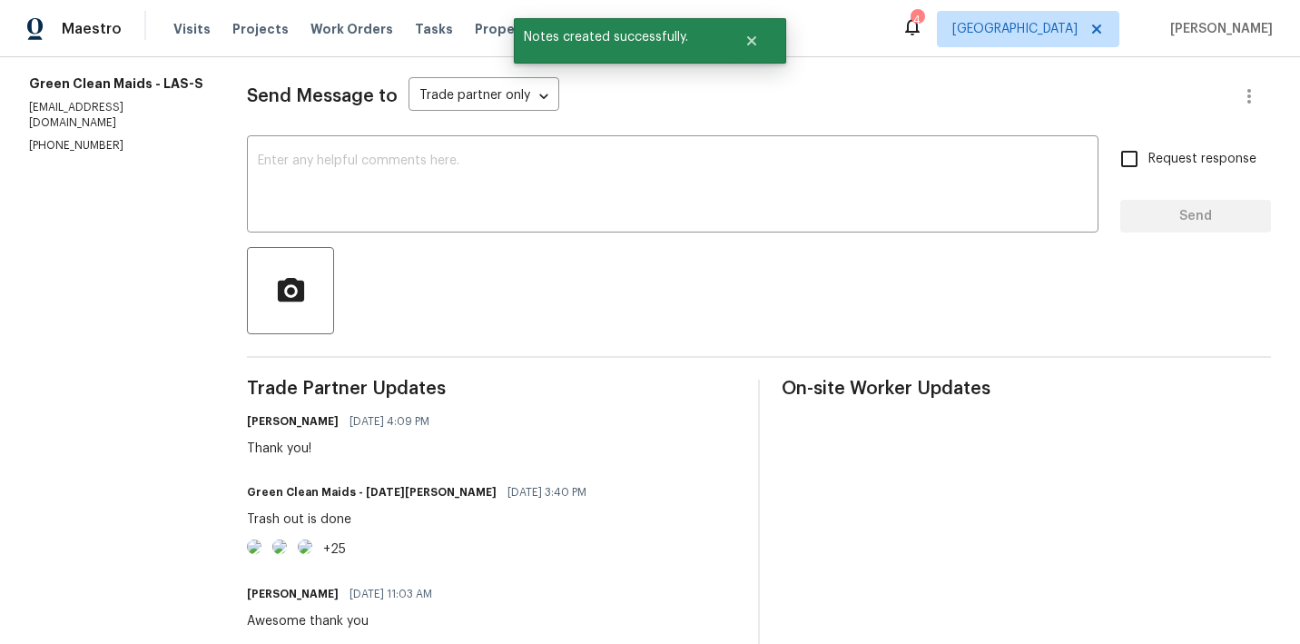
scroll to position [240, 0]
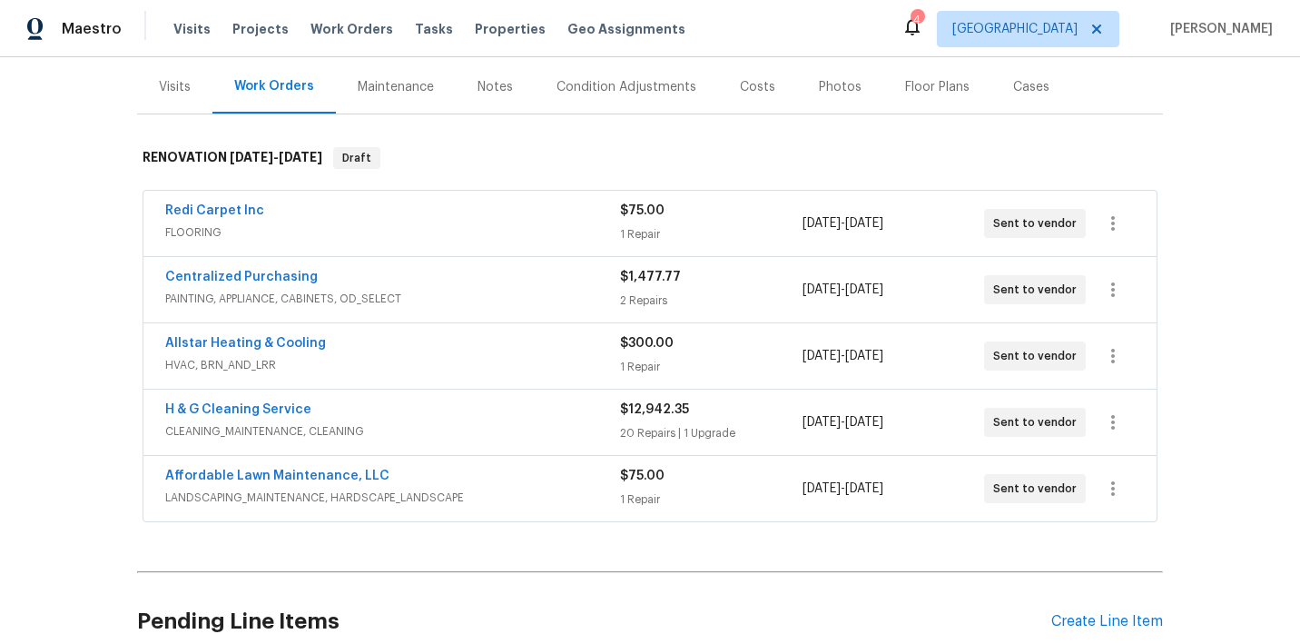
scroll to position [217, 0]
click at [211, 408] on link "H & G Cleaning Service" at bounding box center [238, 407] width 146 height 13
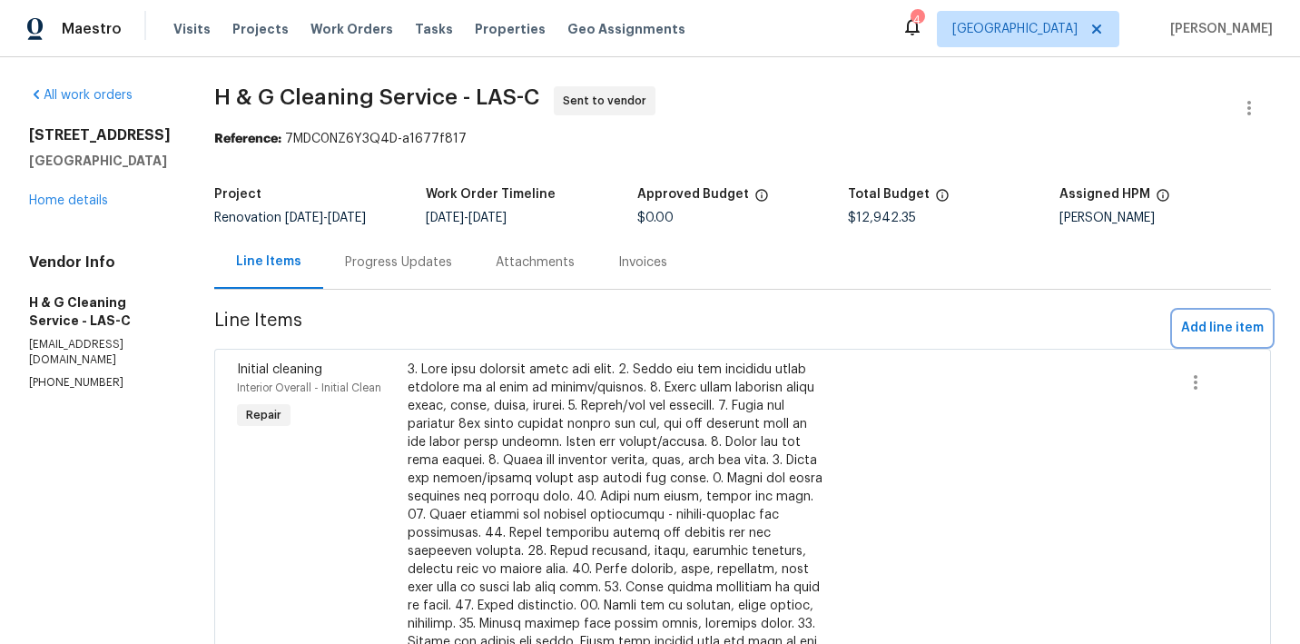
click at [1195, 335] on span "Add line item" at bounding box center [1222, 328] width 83 height 23
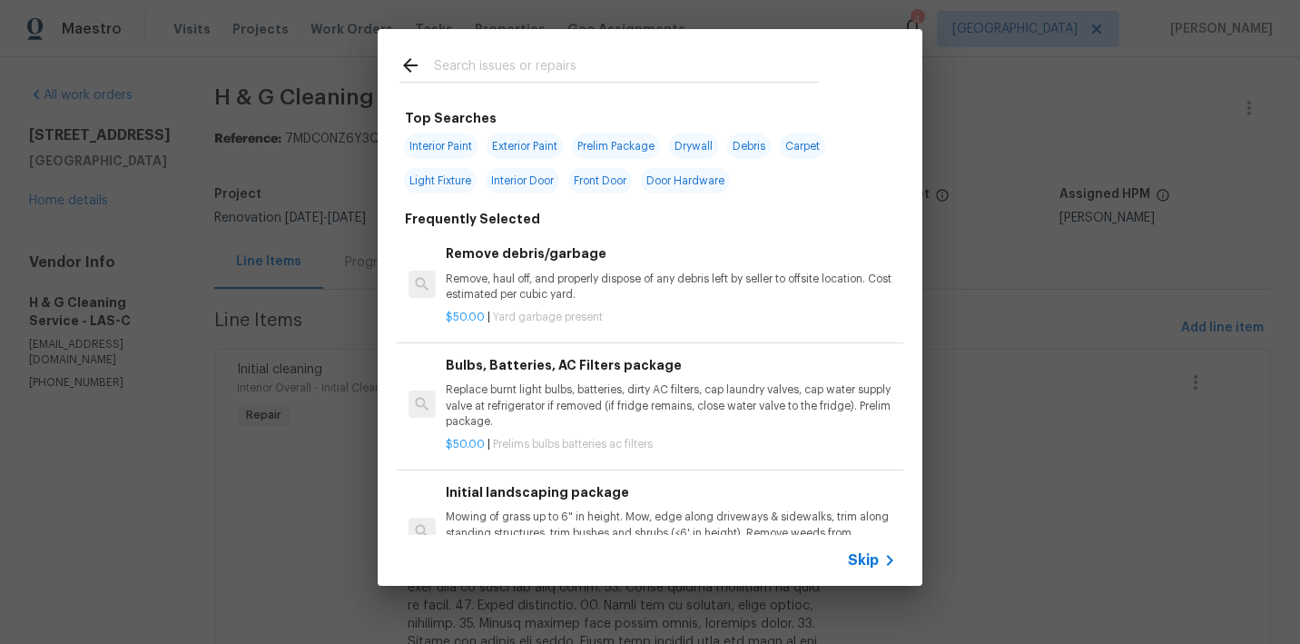
click at [577, 74] on input "text" at bounding box center [626, 67] width 385 height 27
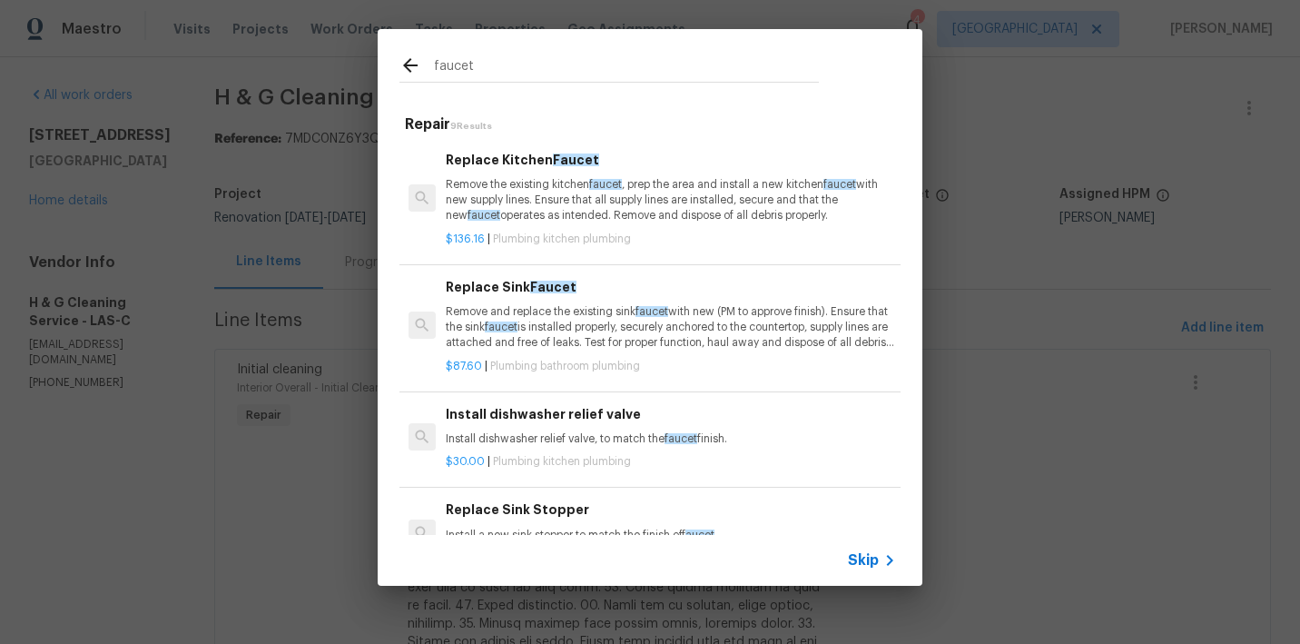
type input "faucet"
click at [562, 295] on div "Replace Sink Faucet Remove and replace the existing sink faucet with new (PM to…" at bounding box center [671, 314] width 450 height 74
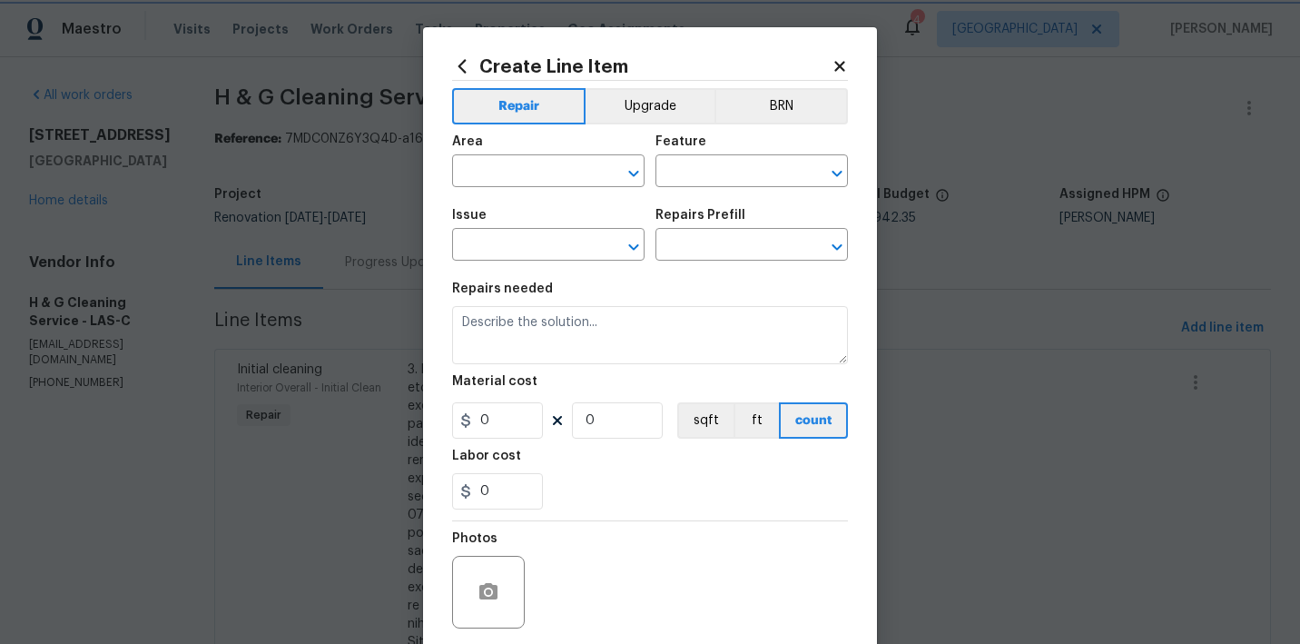
type input "Plumbing"
type input "Bathroom Plumbing"
type input "Replace Sink Faucet $87.60"
type textarea "Remove and replace the existing sink faucet with new (PM to approve finish). En…"
type input "87.6"
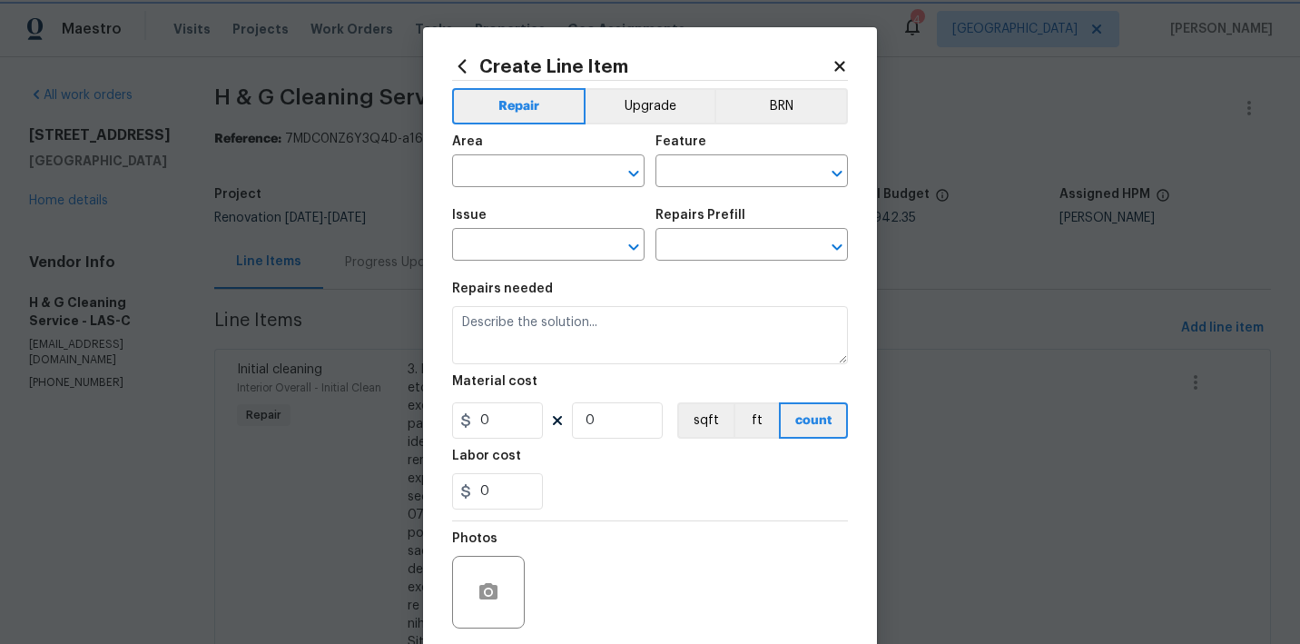
type input "1"
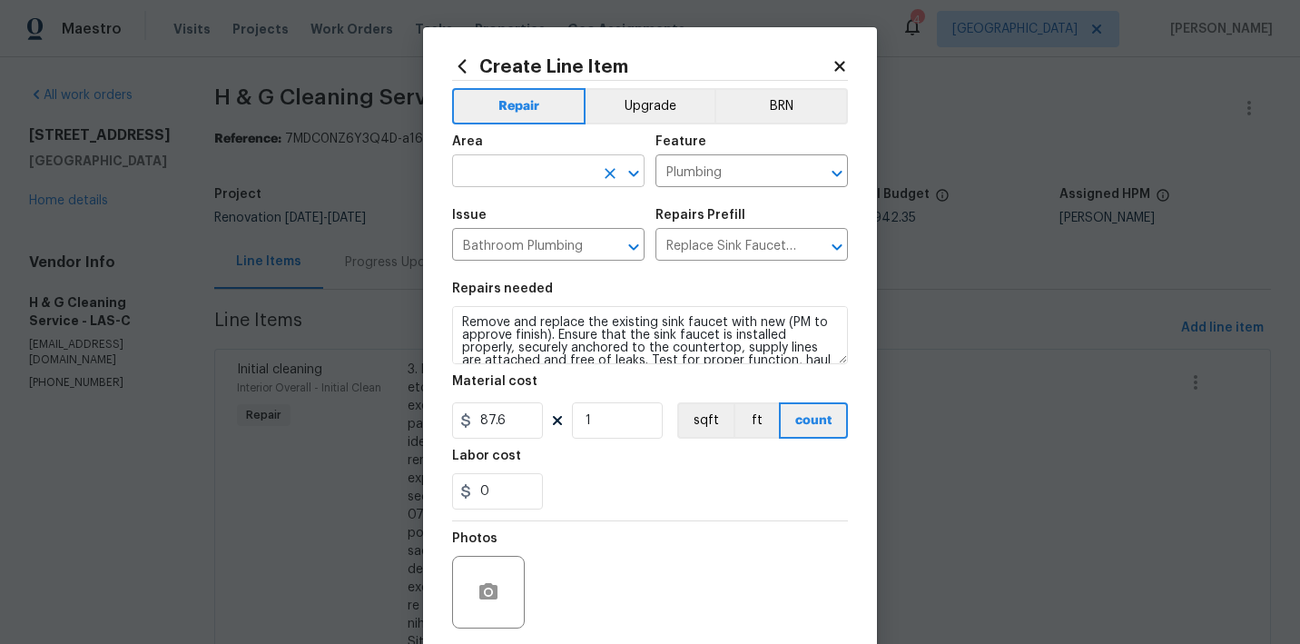
click at [535, 179] on input "text" at bounding box center [523, 173] width 142 height 28
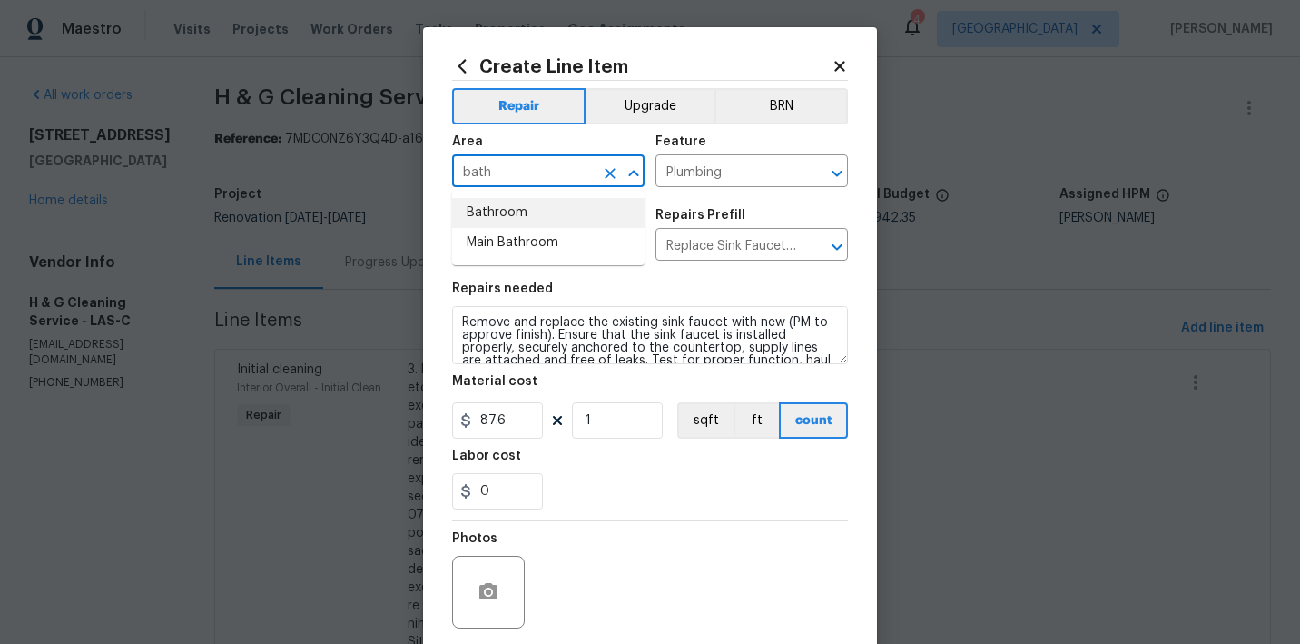
click at [518, 212] on li "Bathroom" at bounding box center [548, 213] width 192 height 30
type input "Bathroom"
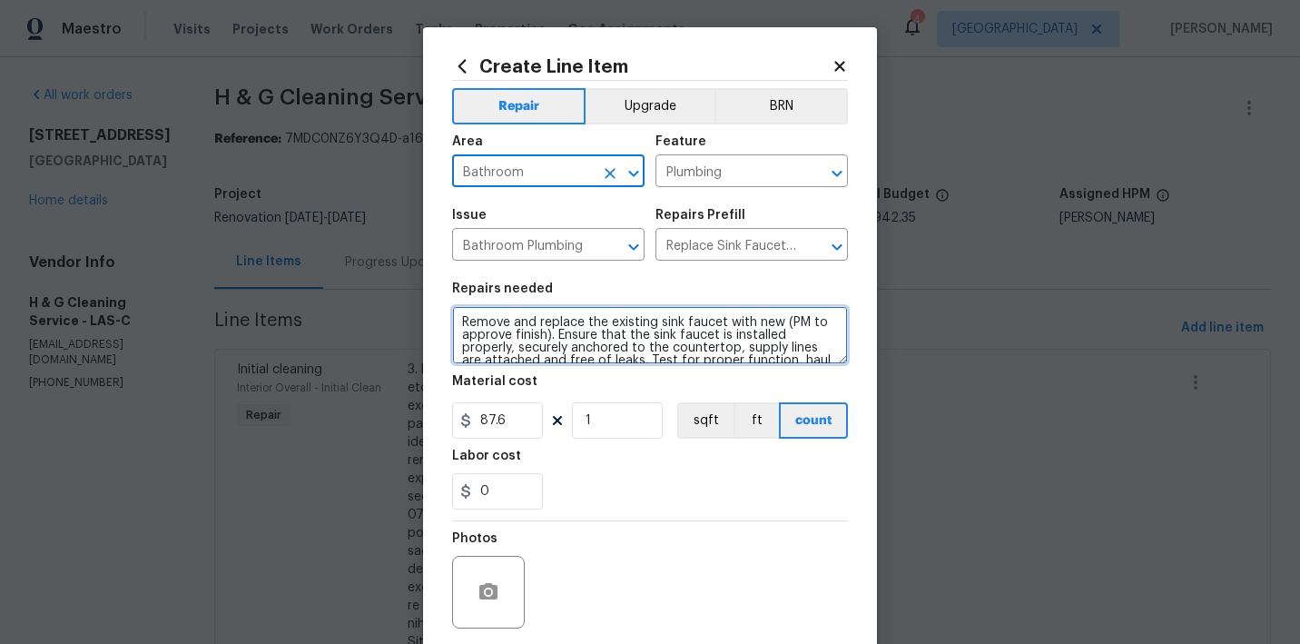
click at [459, 321] on textarea "Remove and replace the existing sink faucet with new (PM to approve finish). En…" at bounding box center [650, 335] width 396 height 58
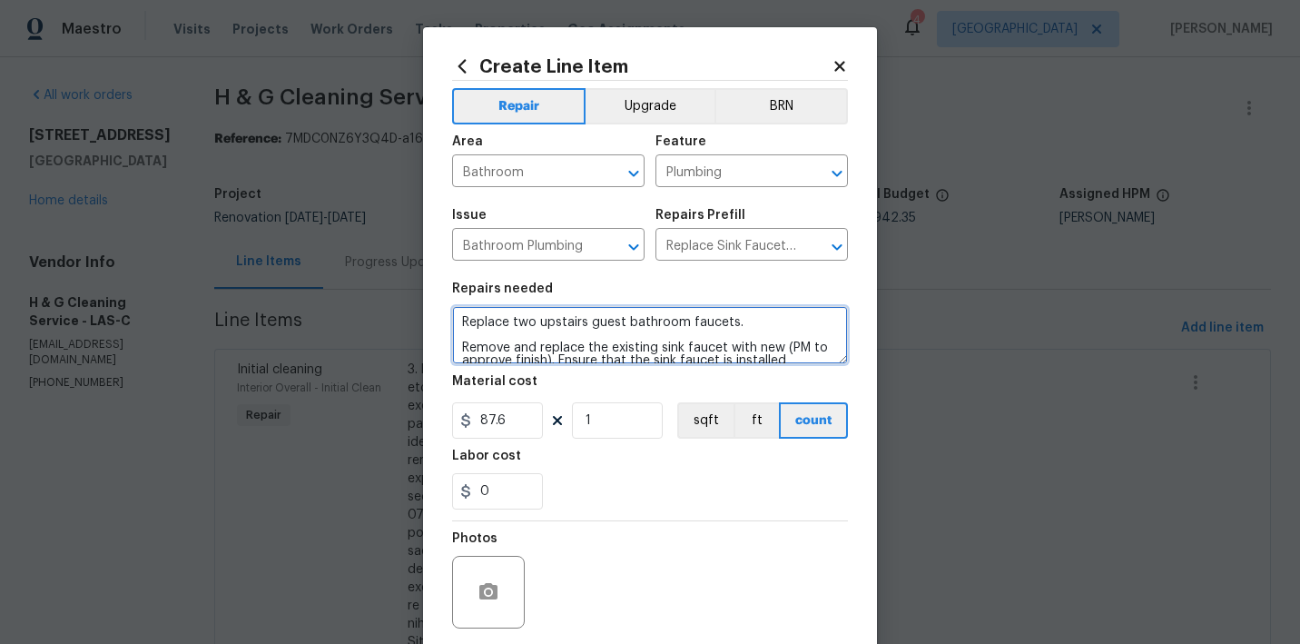
drag, startPoint x: 736, startPoint y: 320, endPoint x: 455, endPoint y: 307, distance: 281.7
click at [455, 307] on textarea "Replace two upstairs guest bathroom faucets. Remove and replace the existing si…" at bounding box center [650, 335] width 396 height 58
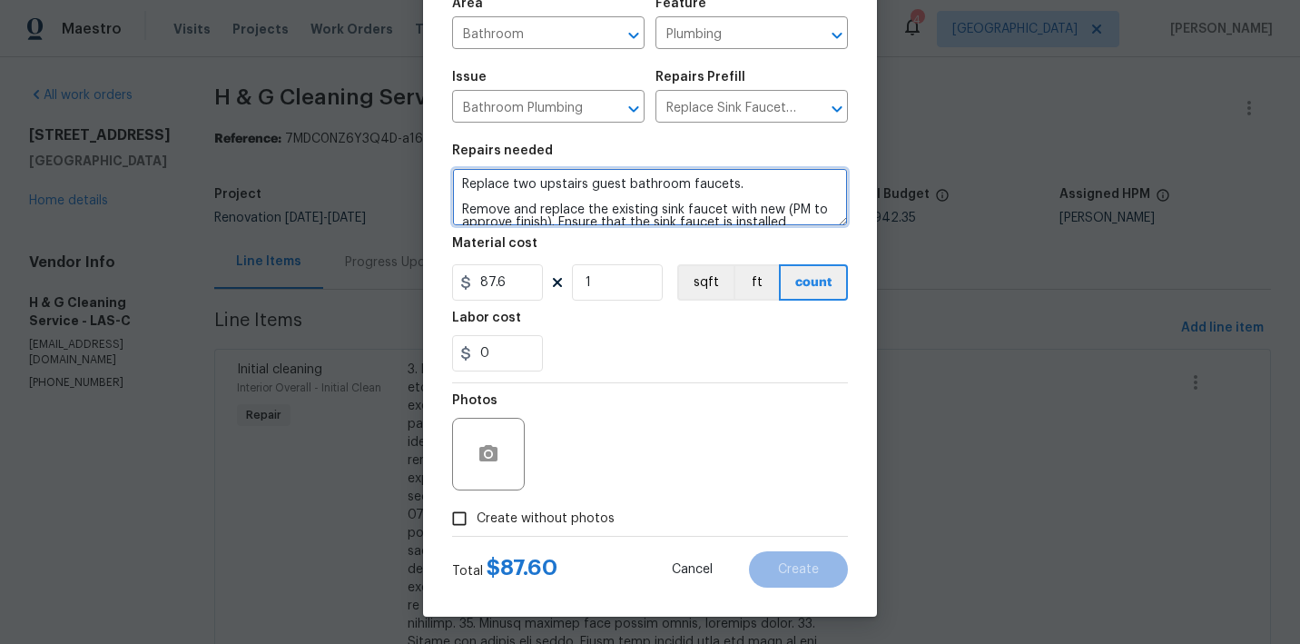
scroll to position [138, 0]
type textarea "Replace two upstairs guest bathroom faucets. Remove and replace the existing si…"
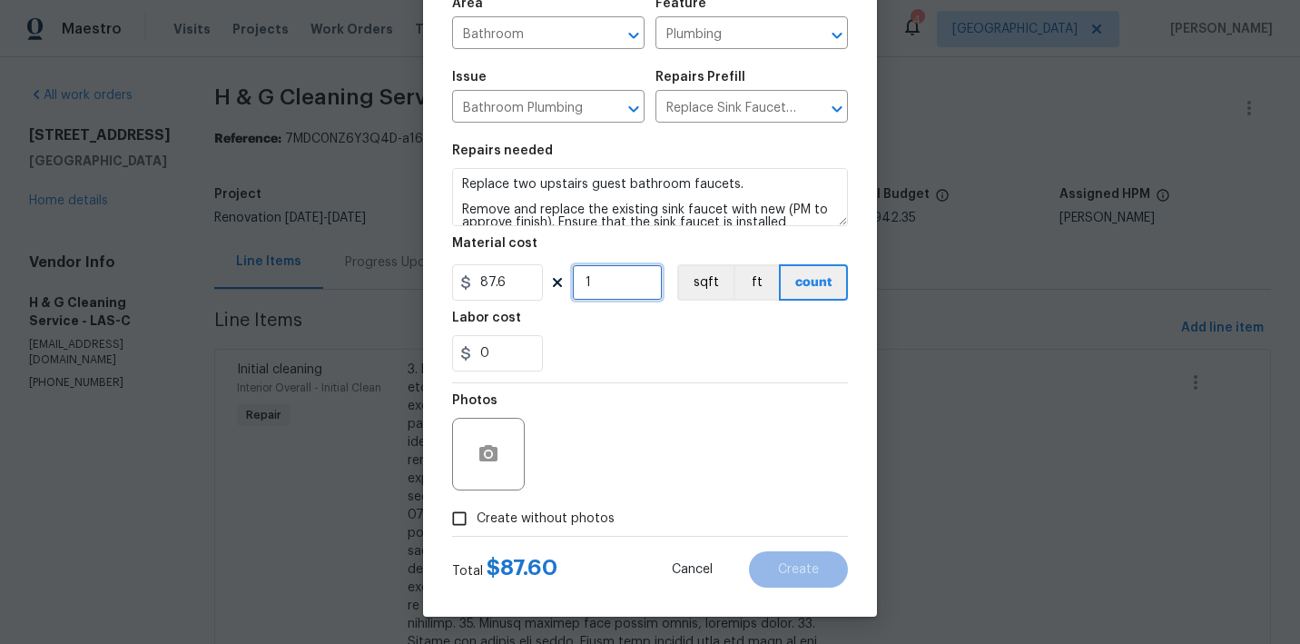
drag, startPoint x: 595, startPoint y: 283, endPoint x: 581, endPoint y: 283, distance: 13.6
click at [581, 283] on input "1" at bounding box center [617, 282] width 91 height 36
type input "2"
click at [555, 516] on span "Create without photos" at bounding box center [546, 518] width 138 height 19
click at [477, 516] on input "Create without photos" at bounding box center [459, 518] width 34 height 34
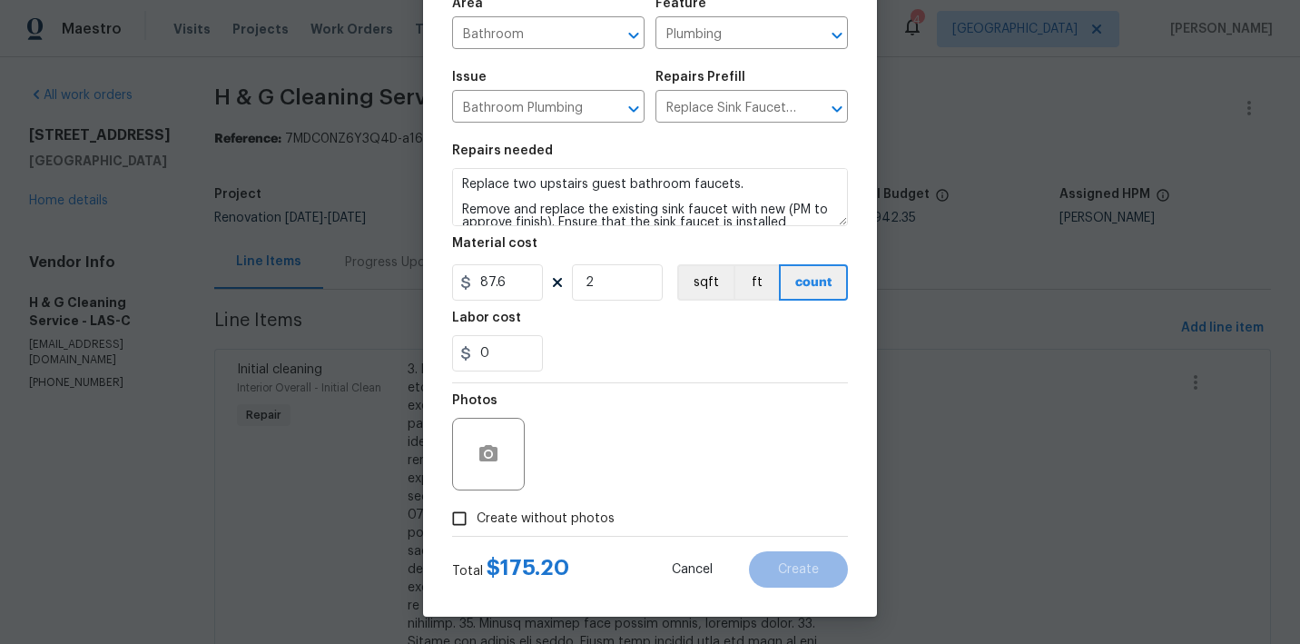
checkbox input "true"
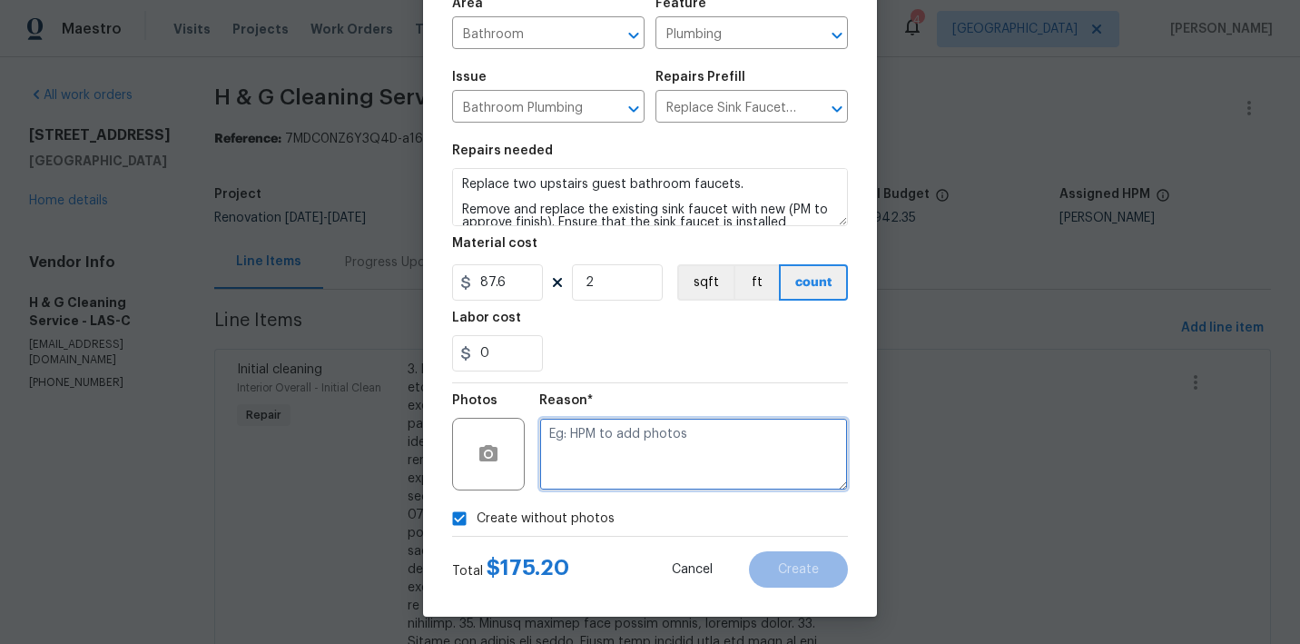
click at [623, 471] on textarea at bounding box center [693, 454] width 309 height 73
paste textarea "Replace two upstairs guest bathroom faucets."
type textarea "Replace two upstairs guest bathroom faucets."
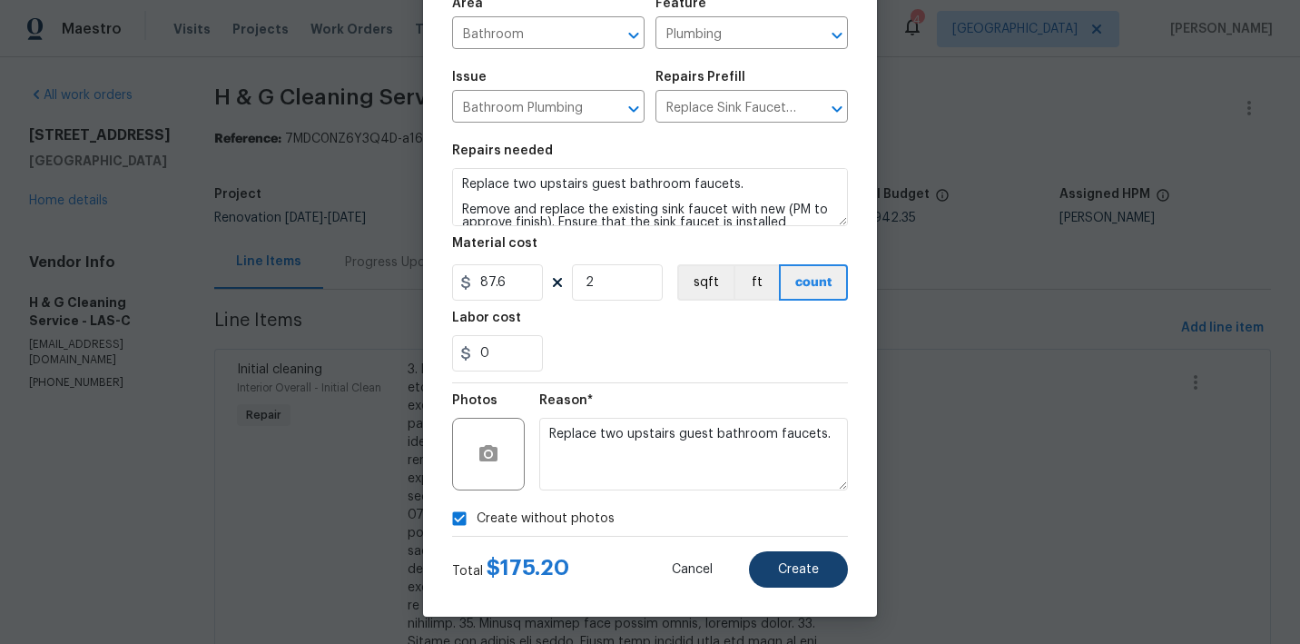
click at [782, 565] on span "Create" at bounding box center [798, 570] width 41 height 14
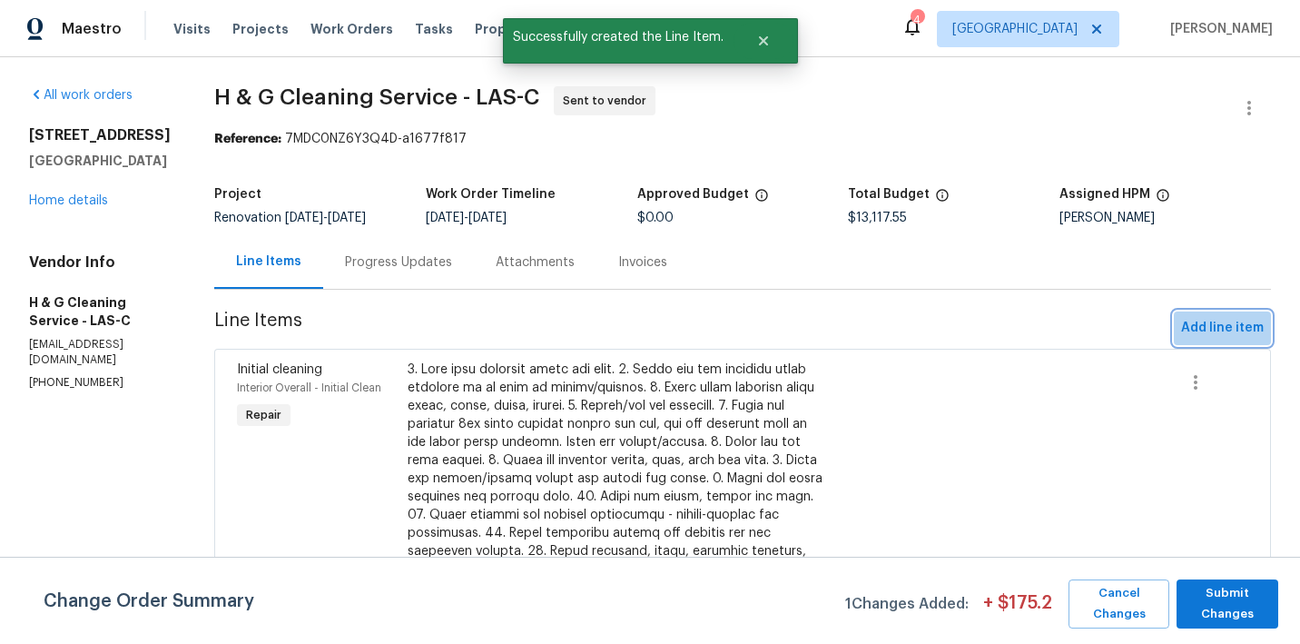
click at [1231, 339] on span "Add line item" at bounding box center [1222, 328] width 83 height 23
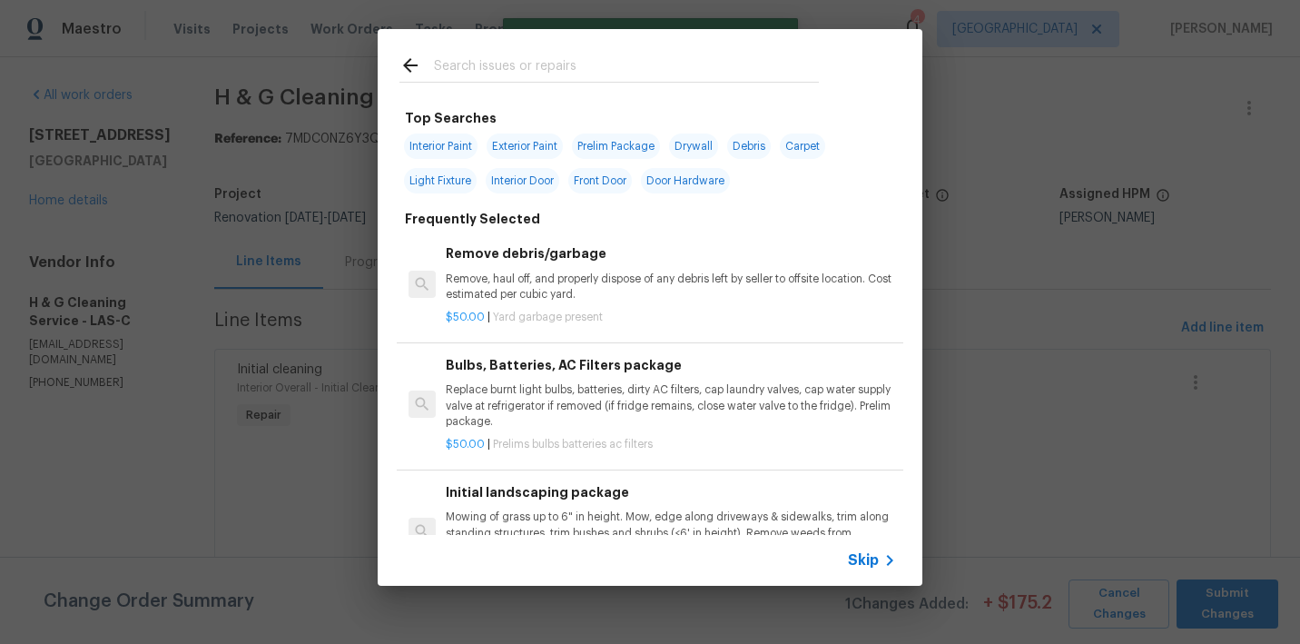
click at [527, 76] on input "text" at bounding box center [626, 67] width 385 height 27
click at [525, 70] on input "text" at bounding box center [626, 67] width 385 height 27
click at [516, 70] on input "text" at bounding box center [626, 67] width 385 height 27
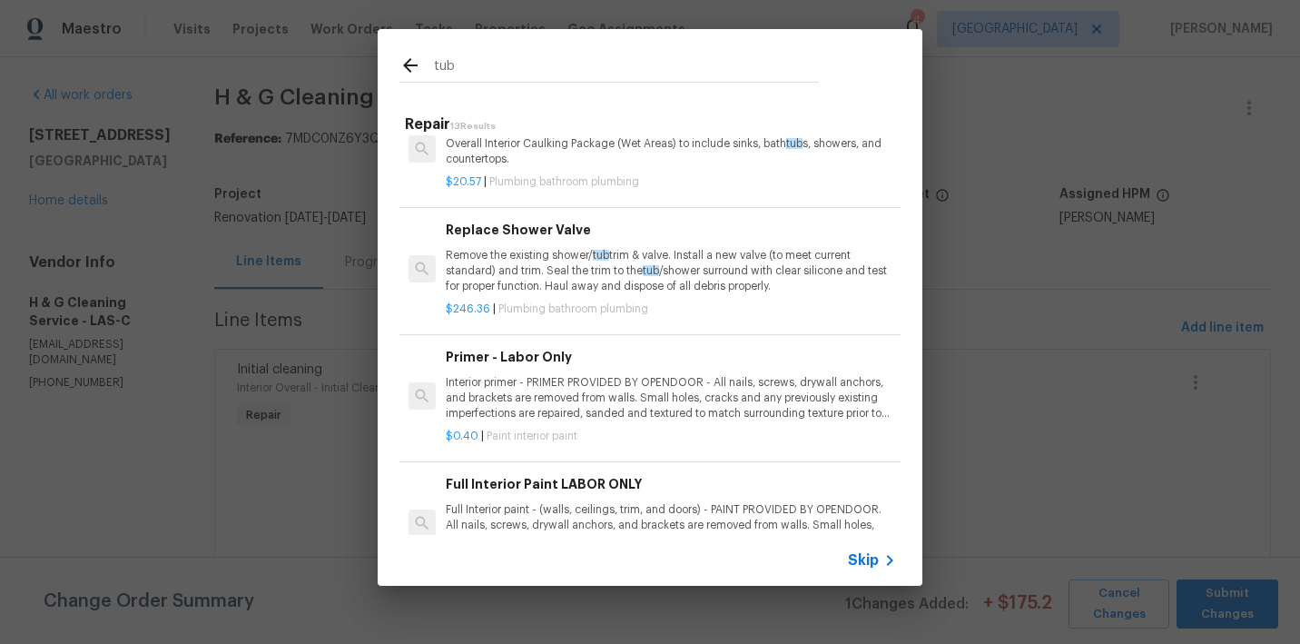
scroll to position [1014, 0]
type input "tub"
click at [553, 256] on p "Remove the existing shower/ tub trim & valve. Install a new valve (to meet curr…" at bounding box center [671, 268] width 450 height 46
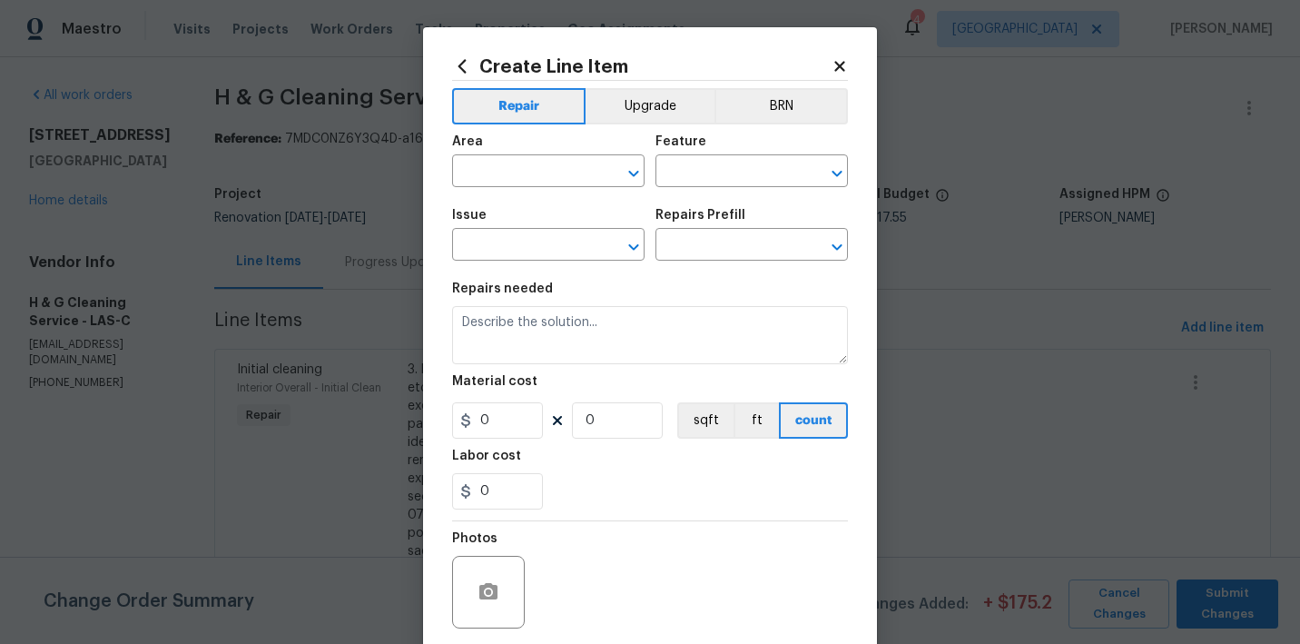
type input "Plumbing"
type input "Bathroom Plumbing"
type input "Replace Shower Valve $246.36"
type textarea "Remove the existing shower/tub trim & valve. Install a new valve (to meet curre…"
type input "246.36"
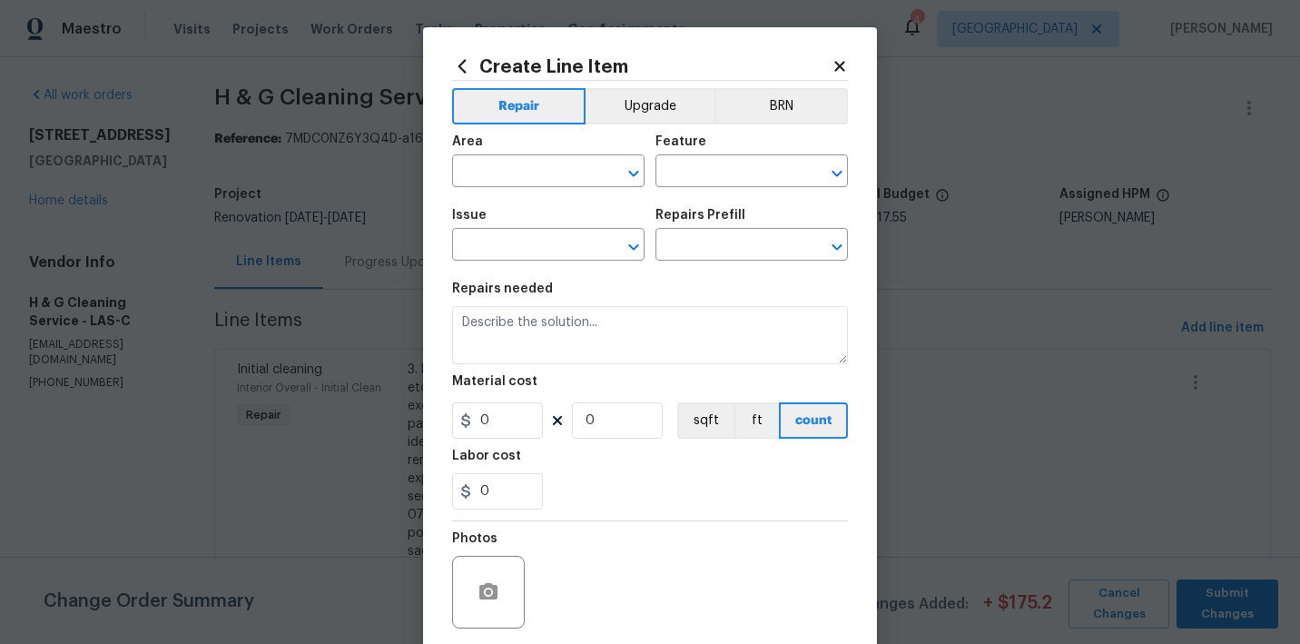
type input "1"
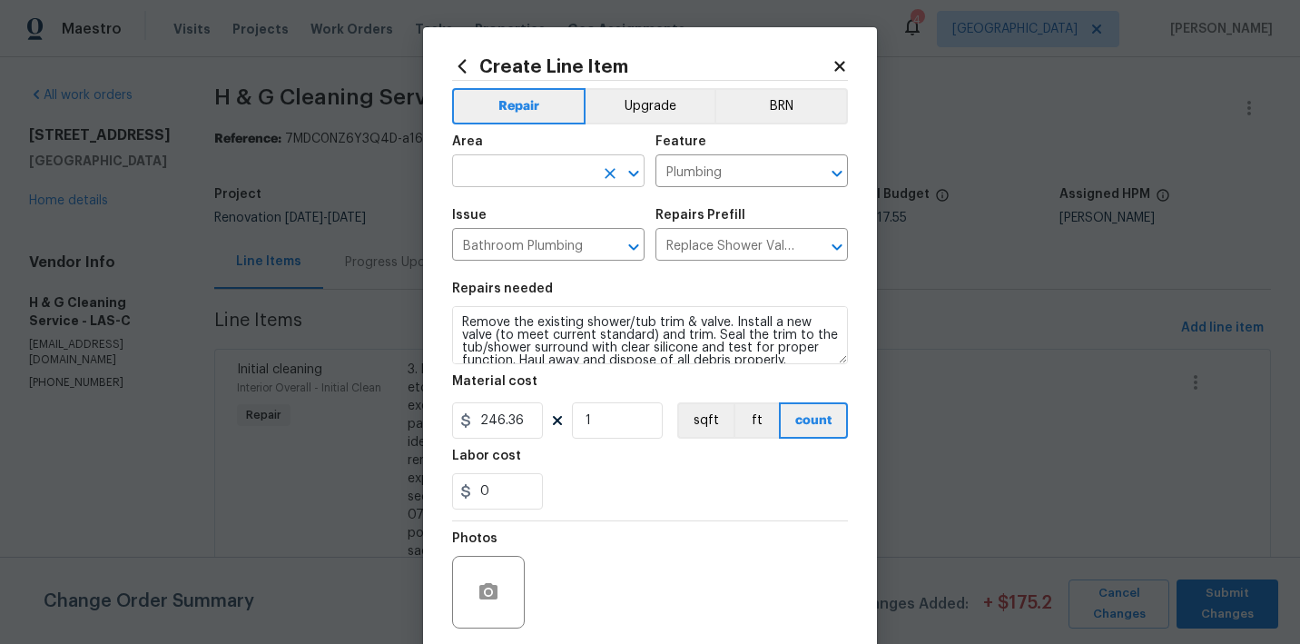
click at [524, 175] on input "text" at bounding box center [523, 173] width 142 height 28
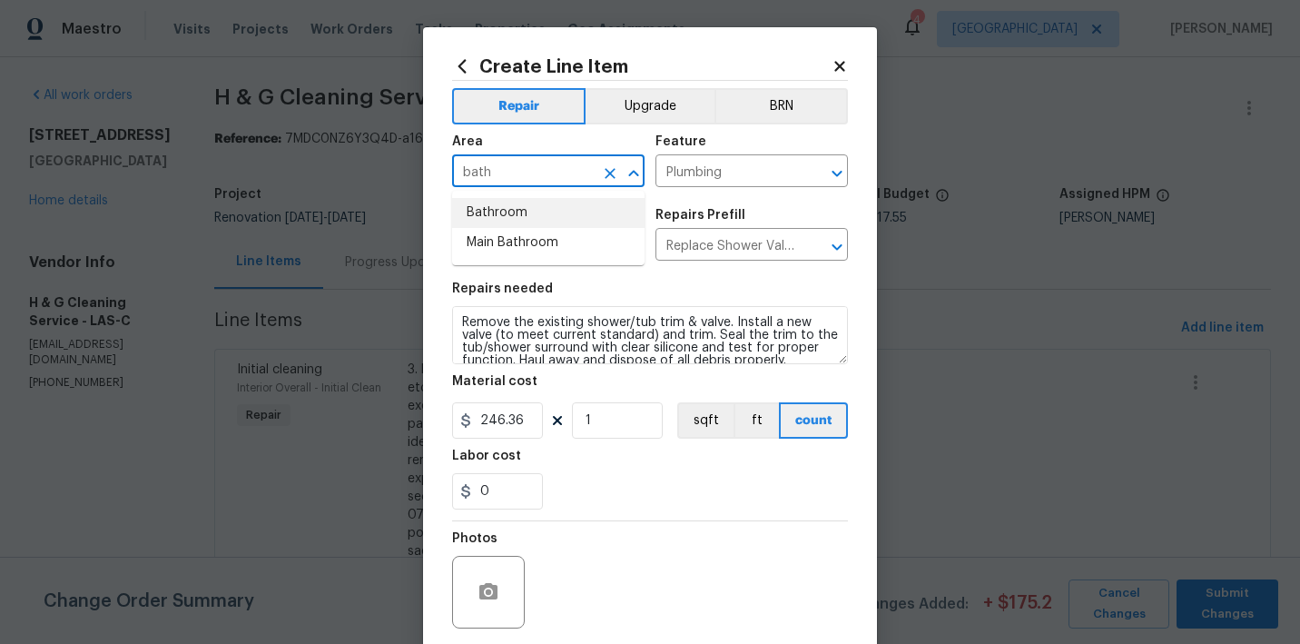
click at [509, 219] on li "Bathroom" at bounding box center [548, 213] width 192 height 30
type input "Bathroom"
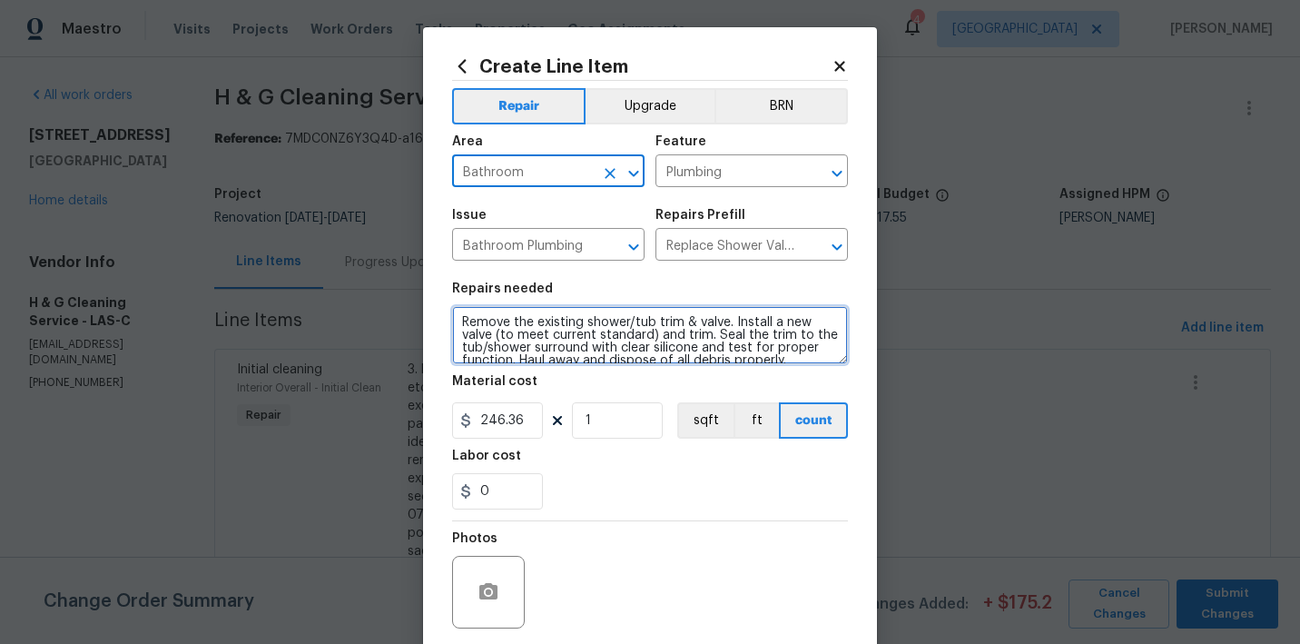
drag, startPoint x: 509, startPoint y: 219, endPoint x: 461, endPoint y: 320, distance: 111.7
click at [461, 320] on textarea "Remove the existing shower/tub trim & valve. Install a new valve (to meet curre…" at bounding box center [650, 335] width 396 height 58
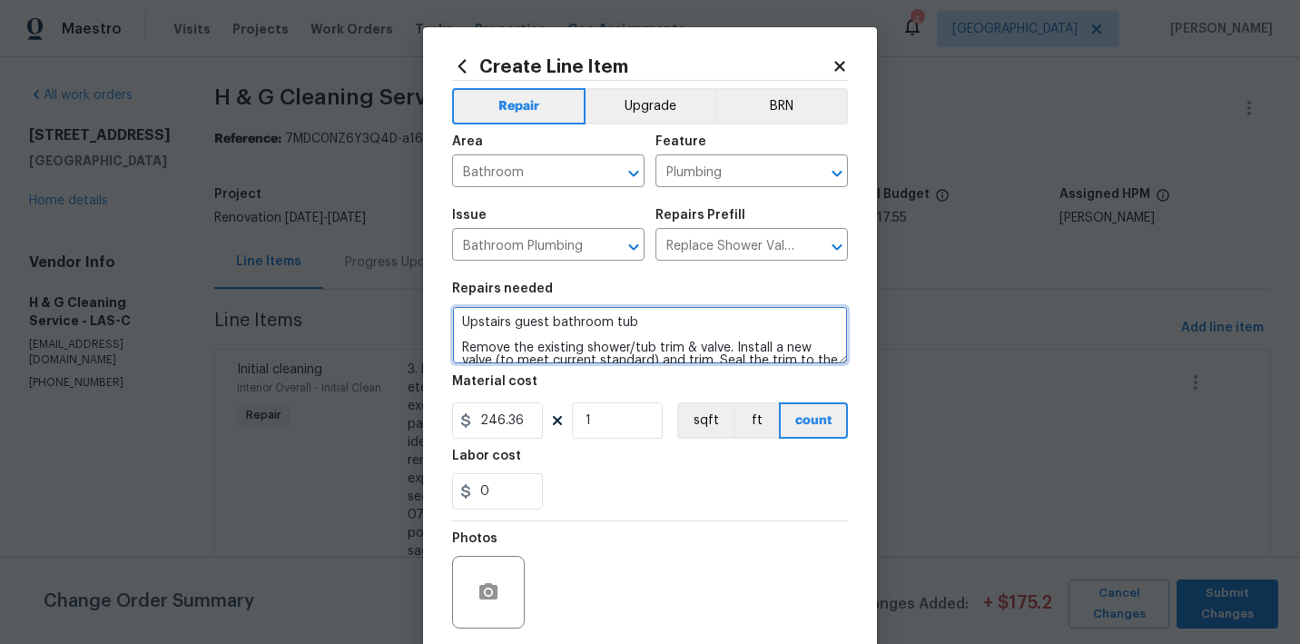
drag, startPoint x: 654, startPoint y: 322, endPoint x: 473, endPoint y: 307, distance: 181.3
click at [473, 307] on textarea "Upstairs guest bathroom tub Remove the existing shower/tub trim & valve. Instal…" at bounding box center [650, 335] width 396 height 58
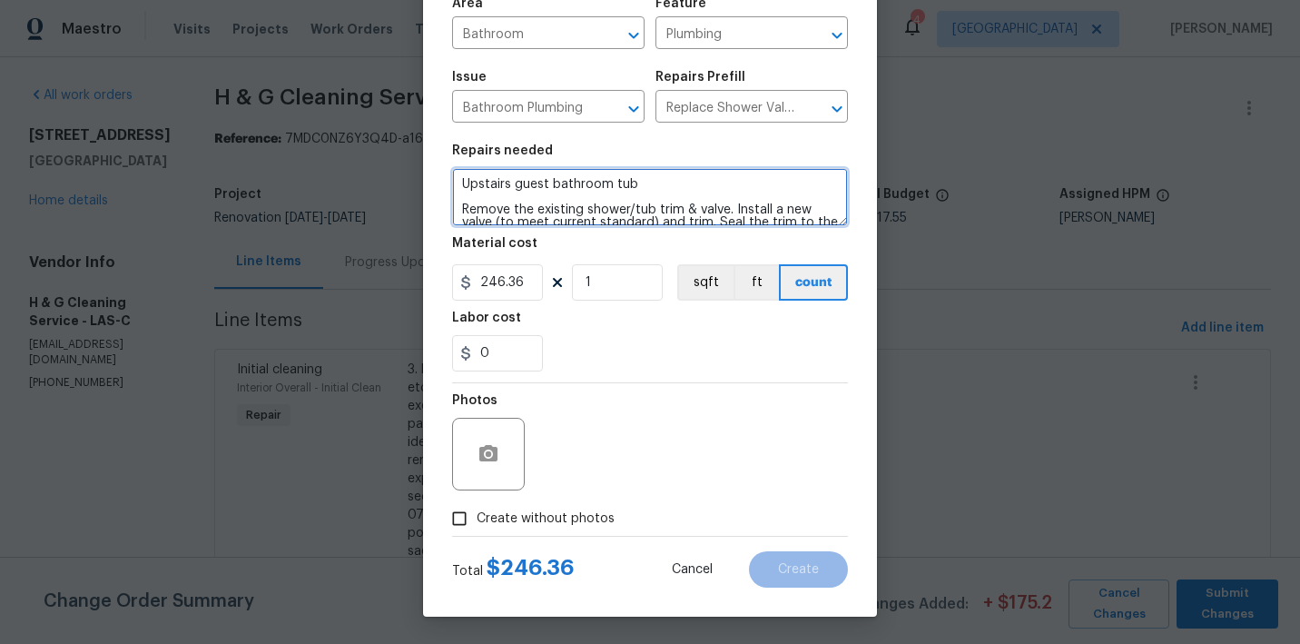
scroll to position [138, 0]
type textarea "Upstairs guest bathroom tub Remove the existing shower/tub trim & valve. Instal…"
click at [568, 518] on span "Create without photos" at bounding box center [546, 518] width 138 height 19
click at [477, 518] on input "Create without photos" at bounding box center [459, 518] width 34 height 34
checkbox input "true"
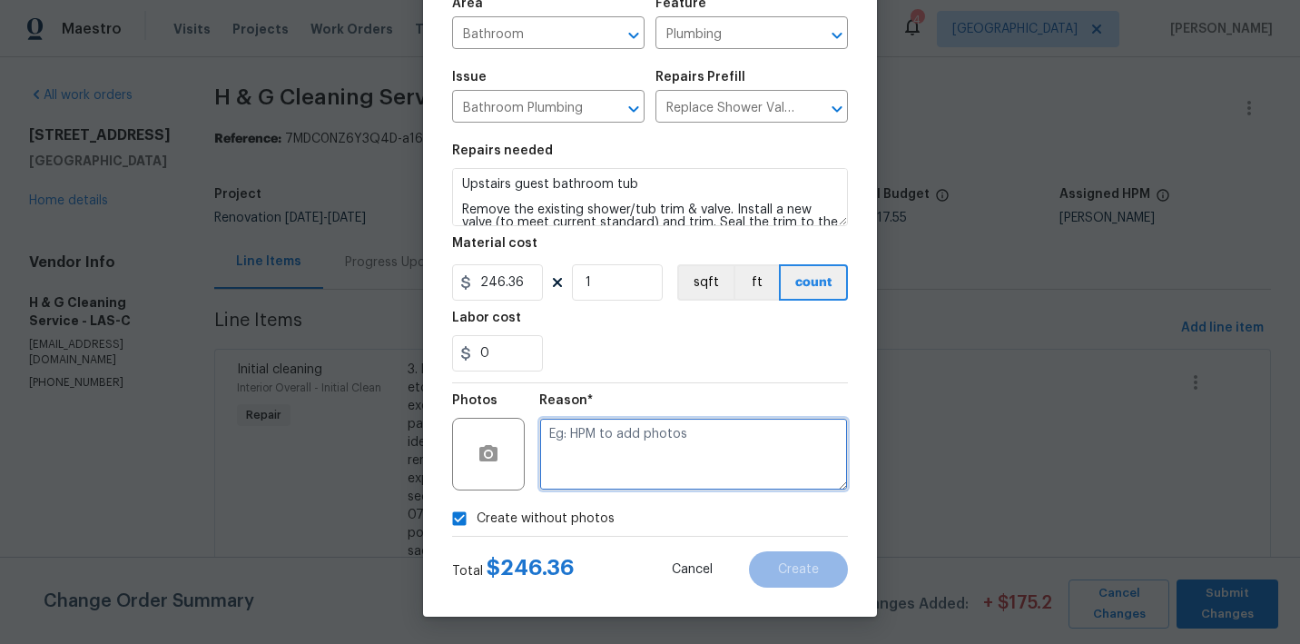
click at [665, 472] on textarea at bounding box center [693, 454] width 309 height 73
paste textarea "Upstairs guest bathroom tub"
type textarea "Upstairs guest bathroom tub"
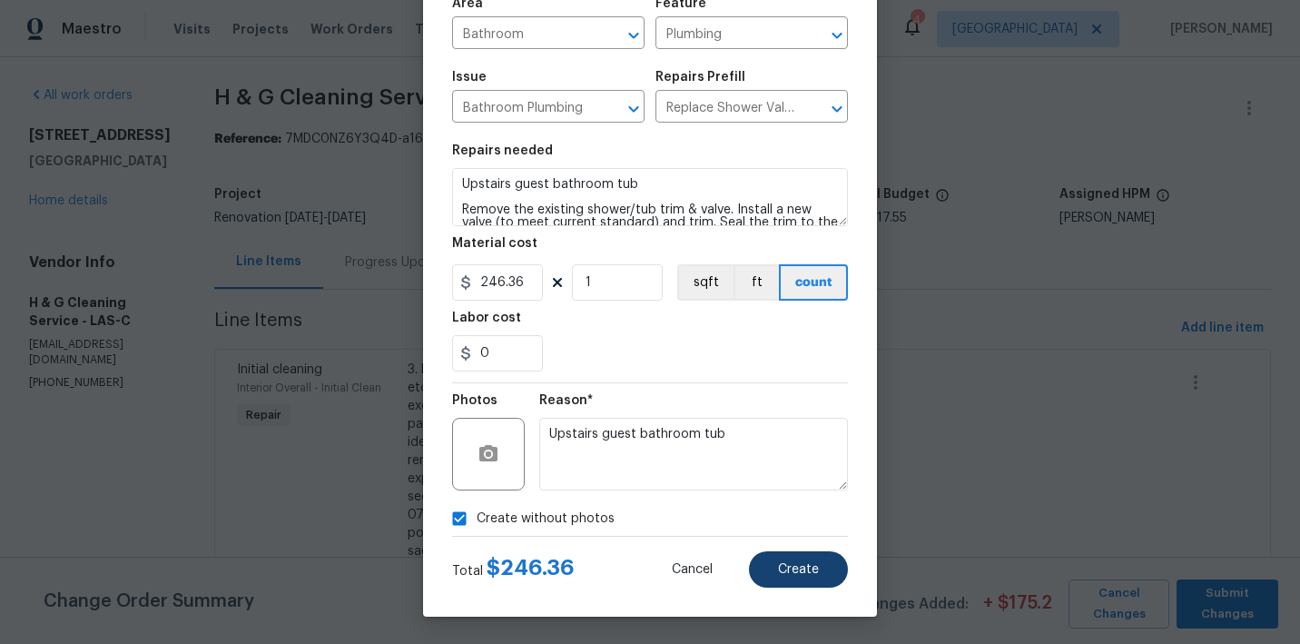
click at [775, 573] on button "Create" at bounding box center [798, 569] width 99 height 36
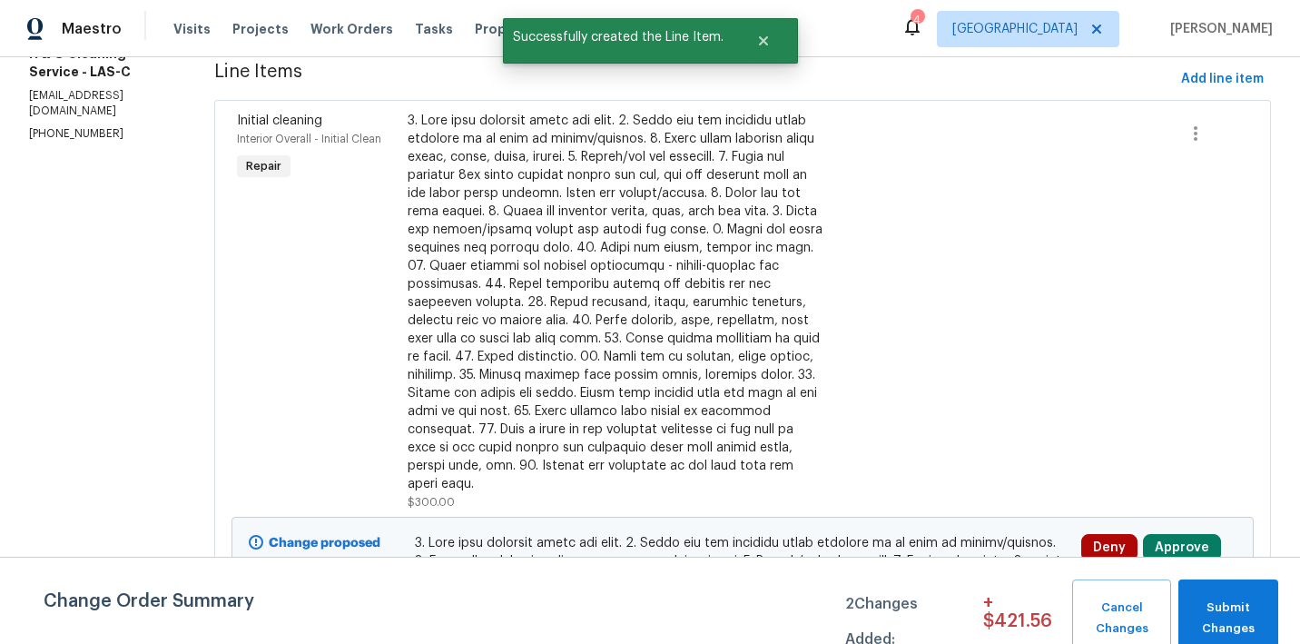
scroll to position [544, 0]
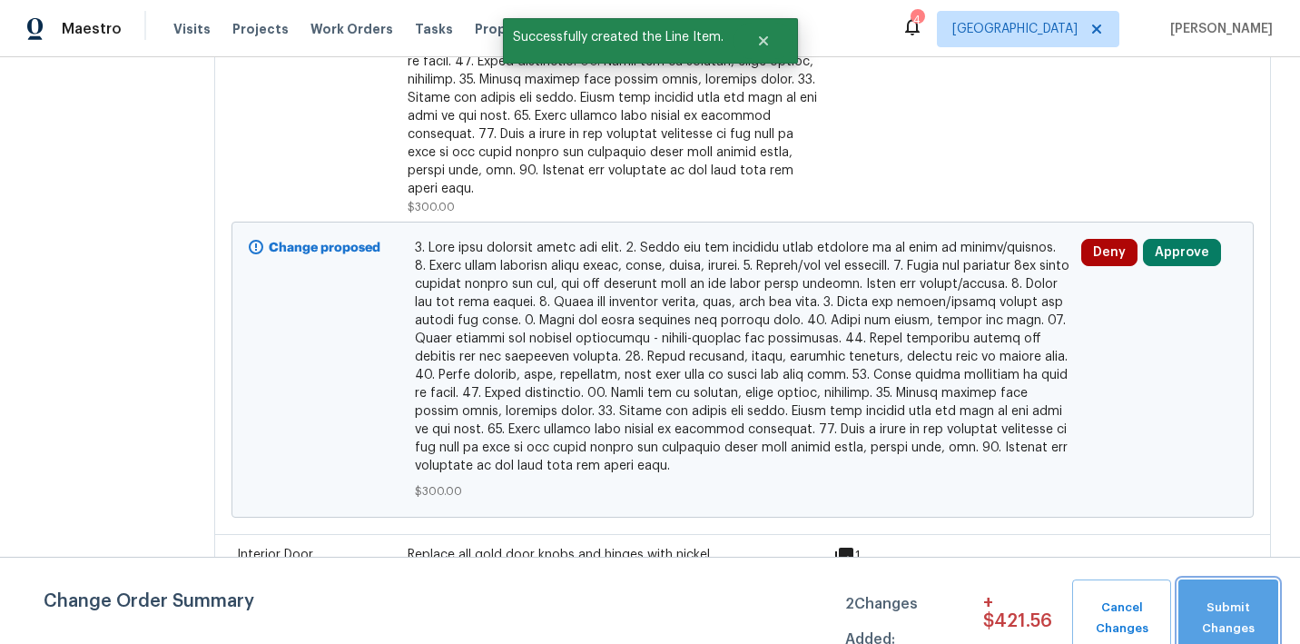
click at [1214, 613] on span "Submit Changes" at bounding box center [1228, 618] width 82 height 42
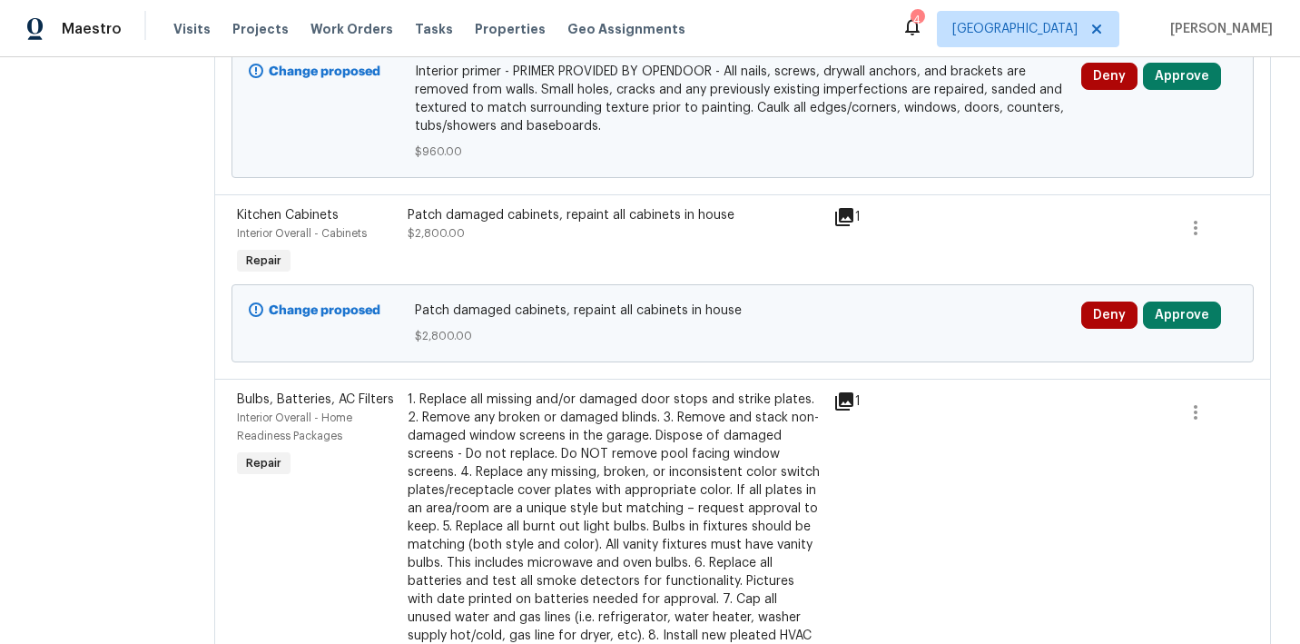
scroll to position [2890, 0]
click at [1180, 328] on button "Approve" at bounding box center [1182, 313] width 78 height 27
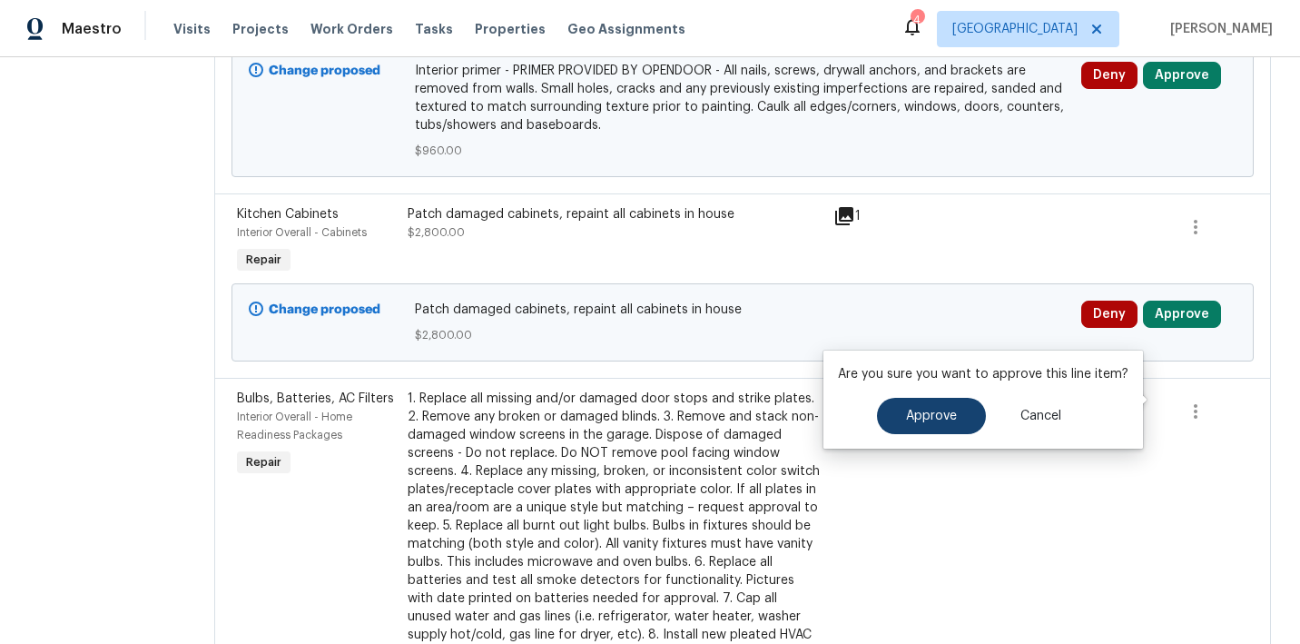
click at [916, 418] on span "Approve" at bounding box center [931, 416] width 51 height 14
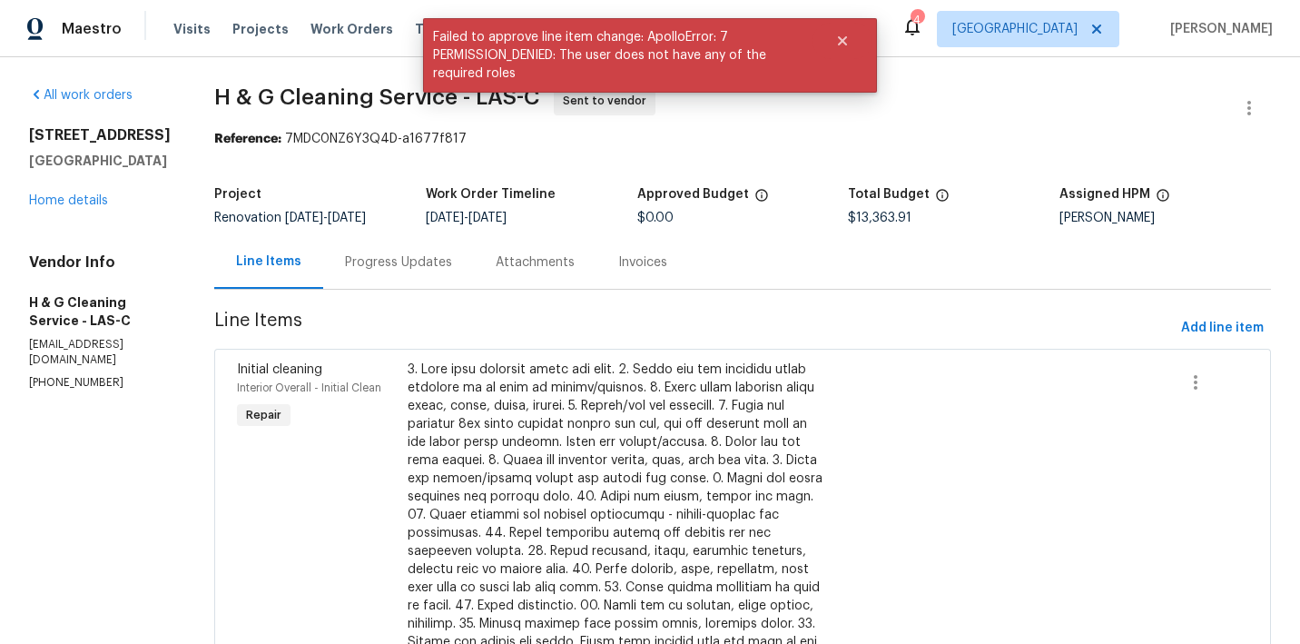
scroll to position [0, 0]
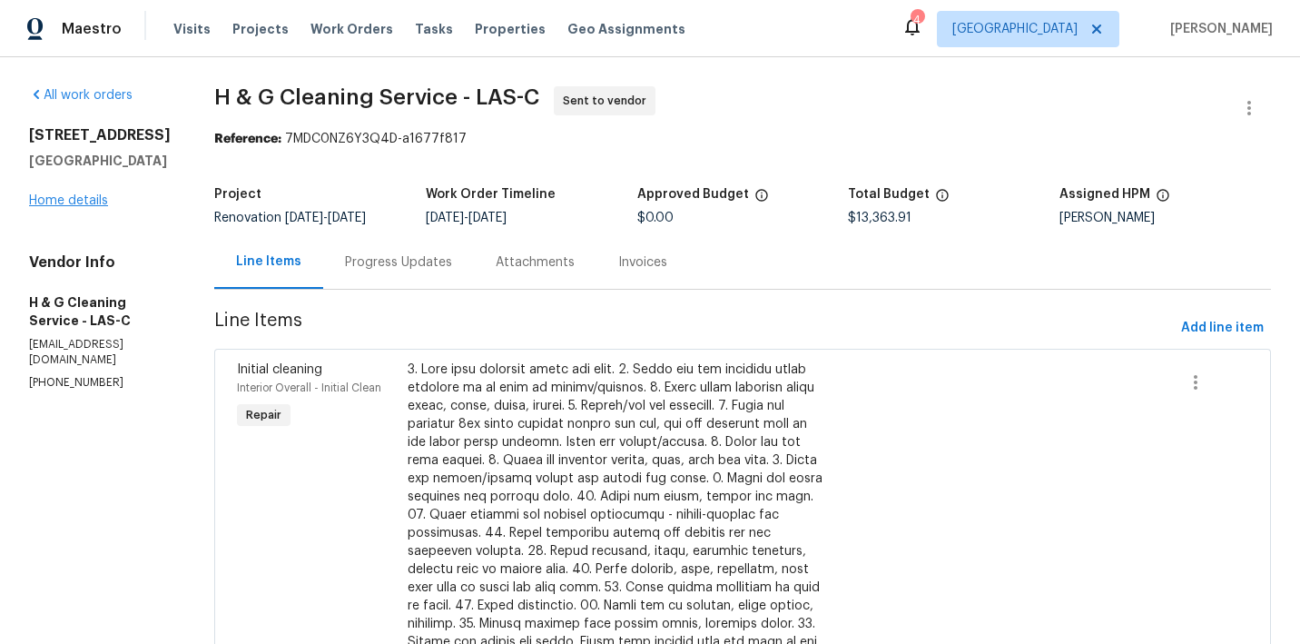
click at [77, 200] on link "Home details" at bounding box center [68, 200] width 79 height 13
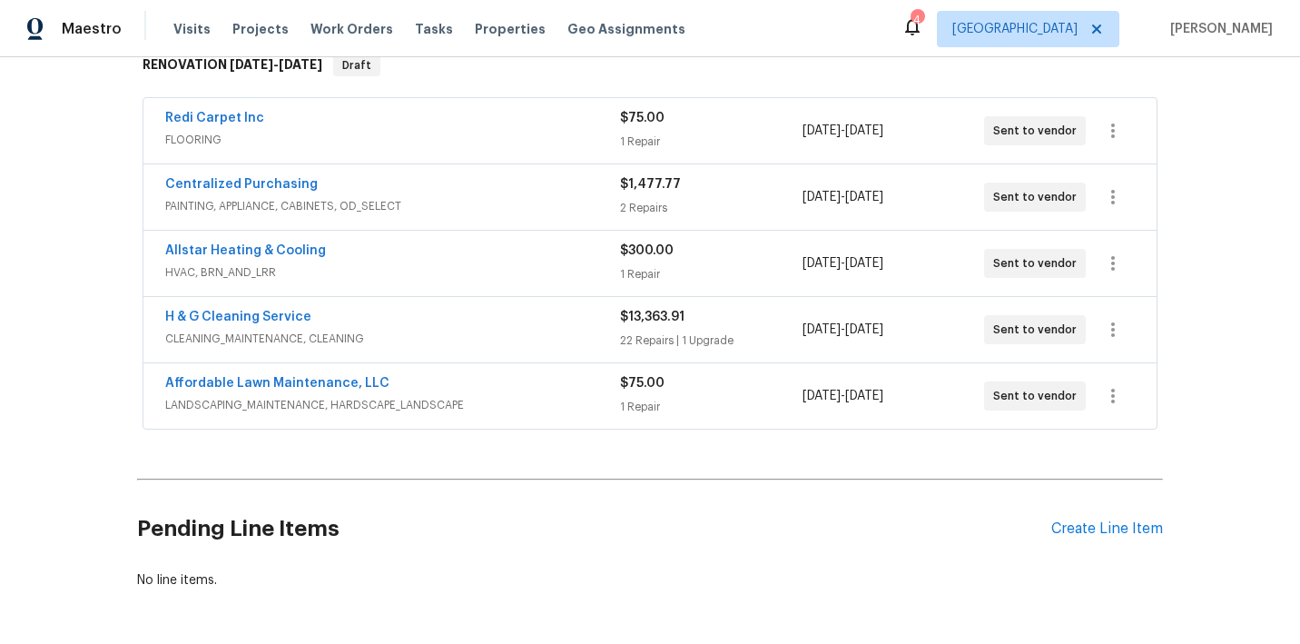
scroll to position [307, 0]
click at [203, 184] on link "Centralized Purchasing" at bounding box center [241, 185] width 152 height 13
